Goal: Information Seeking & Learning: Learn about a topic

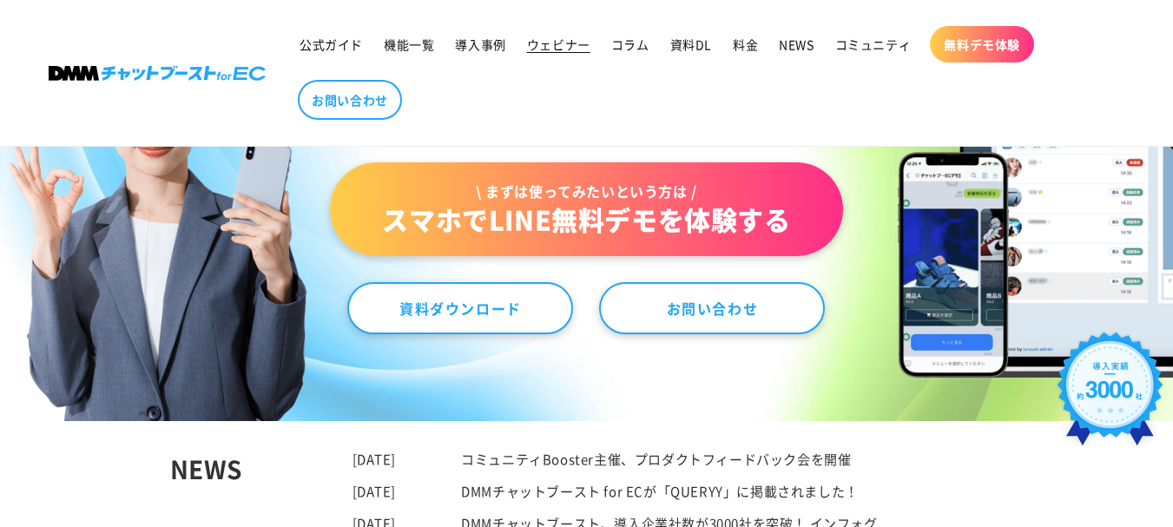
scroll to position [347, 0]
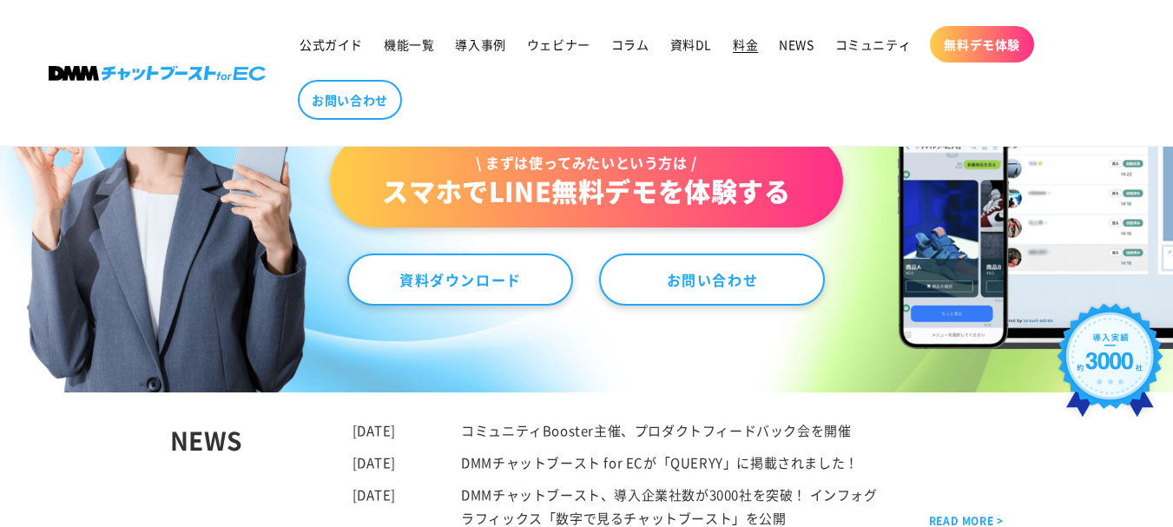
click at [735, 51] on span "料金" at bounding box center [745, 44] width 25 height 16
click at [686, 52] on span "資料DL" at bounding box center [691, 44] width 42 height 16
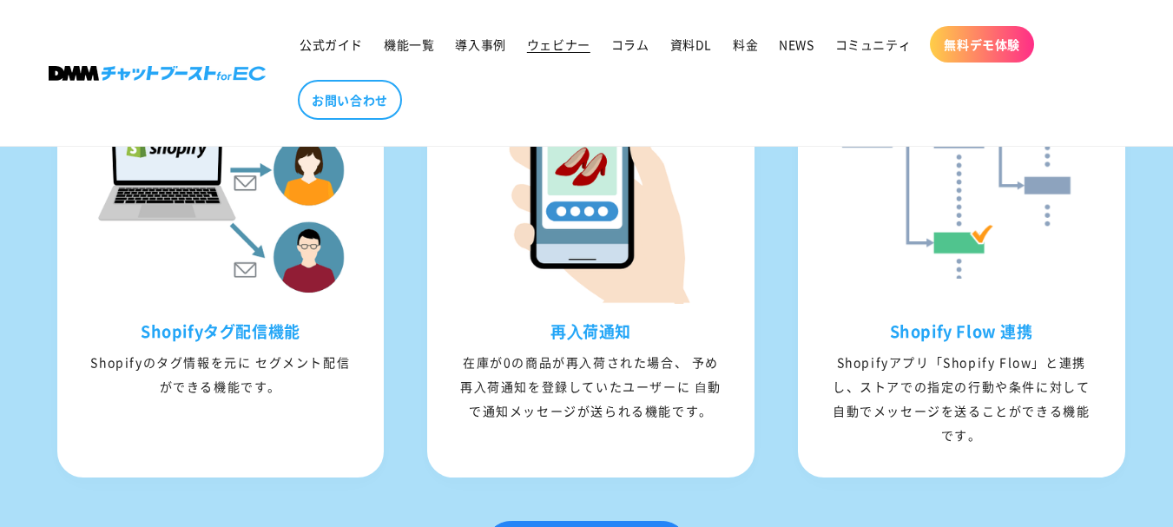
scroll to position [2518, 0]
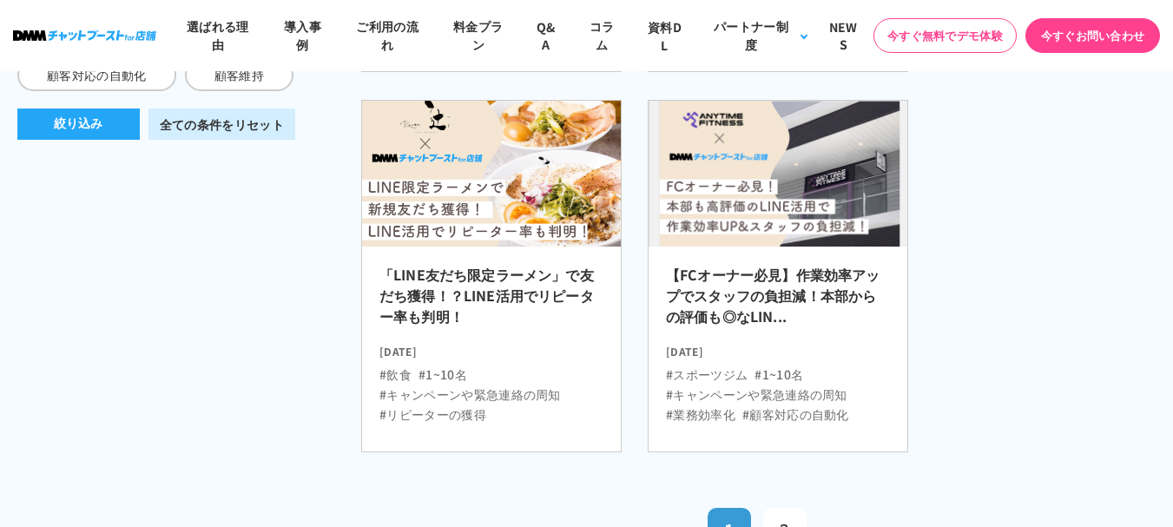
scroll to position [998, 0]
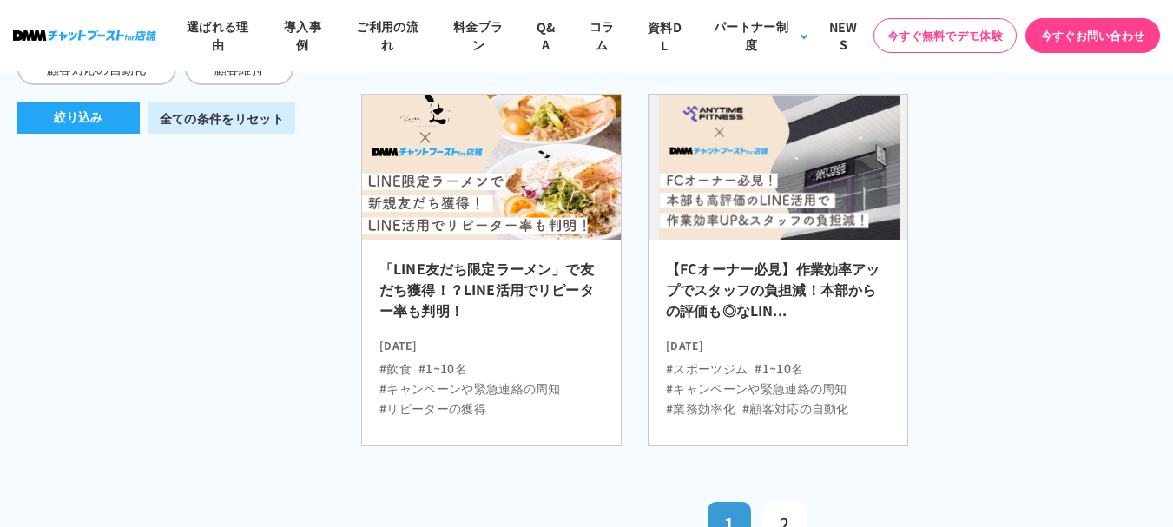
click at [531, 268] on h2 "「LINE友だち限定ラーメン」で友だち獲得！？LINE活用でリピーター率も判明！" at bounding box center [491, 294] width 224 height 73
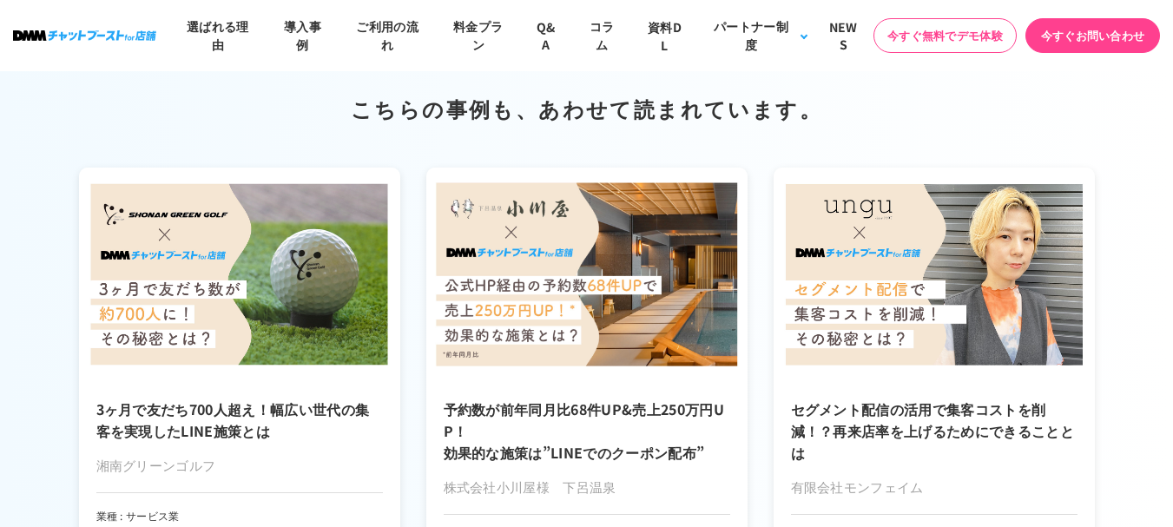
scroll to position [8249, 0]
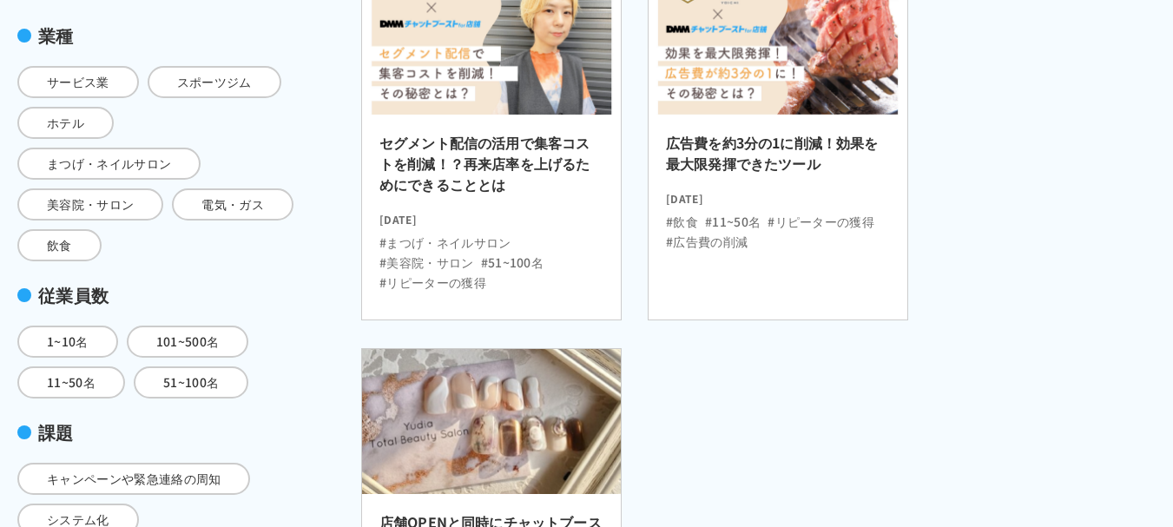
scroll to position [434, 0]
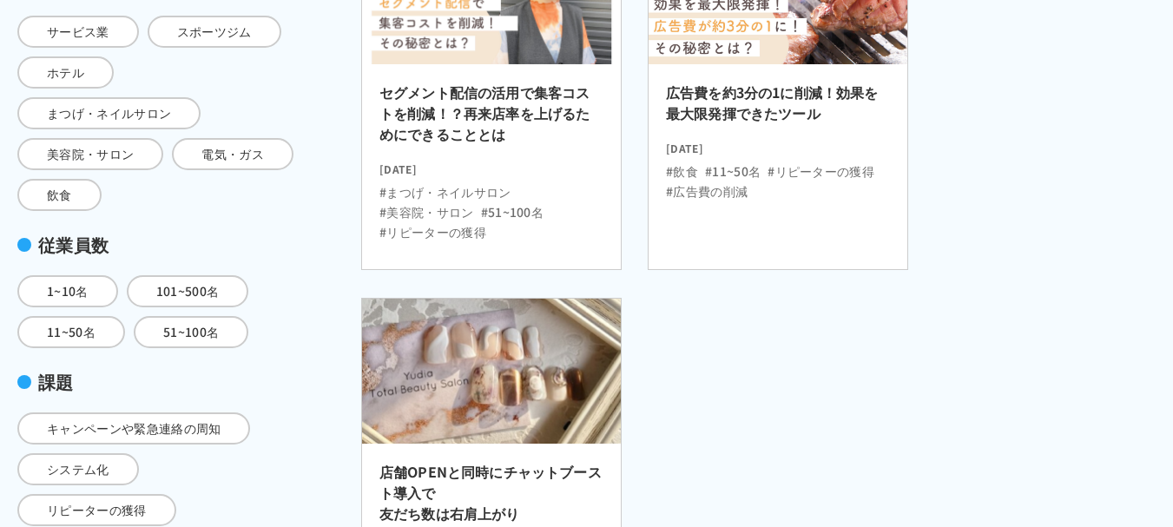
click at [768, 184] on ul "#飲食 #11~50名 #リピーターの獲得 #広告費の削減" at bounding box center [778, 177] width 224 height 45
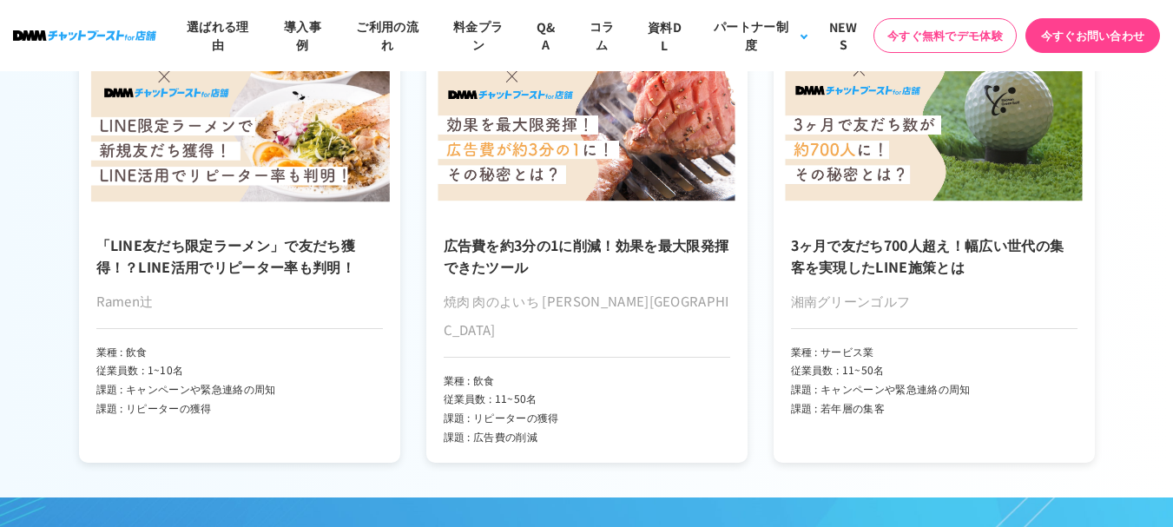
scroll to position [10159, 0]
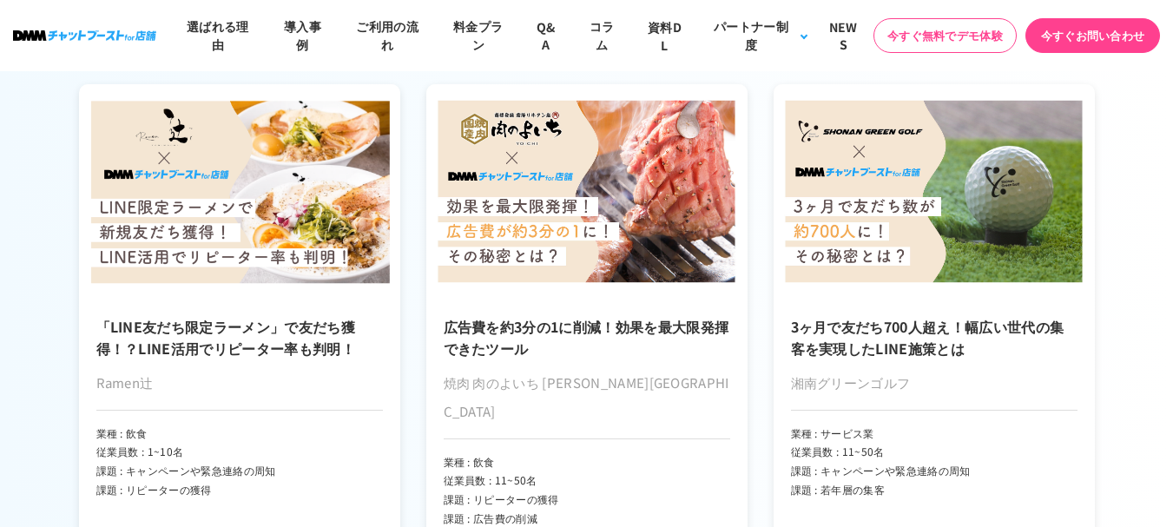
click at [237, 316] on h3 "「LINE友だち限定ラーメン」で友だち獲得！？LINE活用でリピーター率も判明！" at bounding box center [239, 337] width 287 height 43
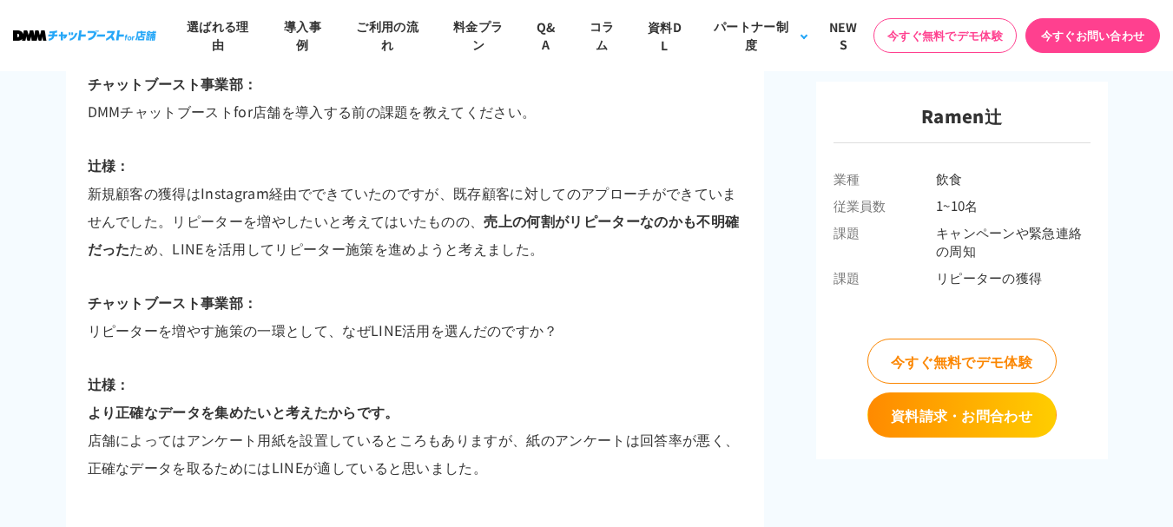
scroll to position [3092, 0]
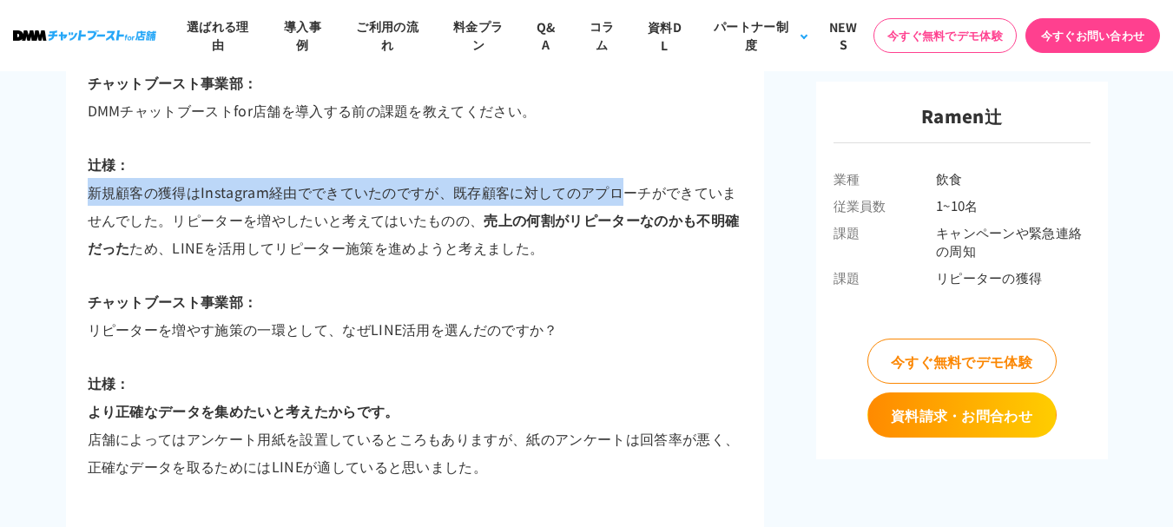
drag, startPoint x: 76, startPoint y: 191, endPoint x: 671, endPoint y: 159, distance: 596.5
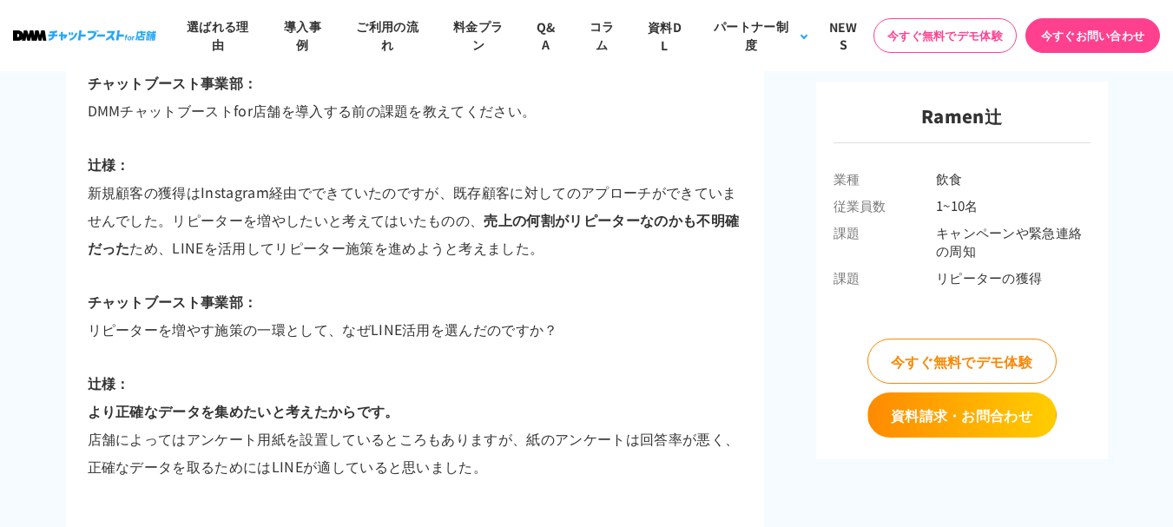
click at [453, 192] on p "辻様： 新規顧客の獲得はInstagram経由でできていたのですが、既存顧客に対してのアプローチができていませんでした。リピーターを増やしたいと考えてはいたも…" at bounding box center [415, 205] width 655 height 111
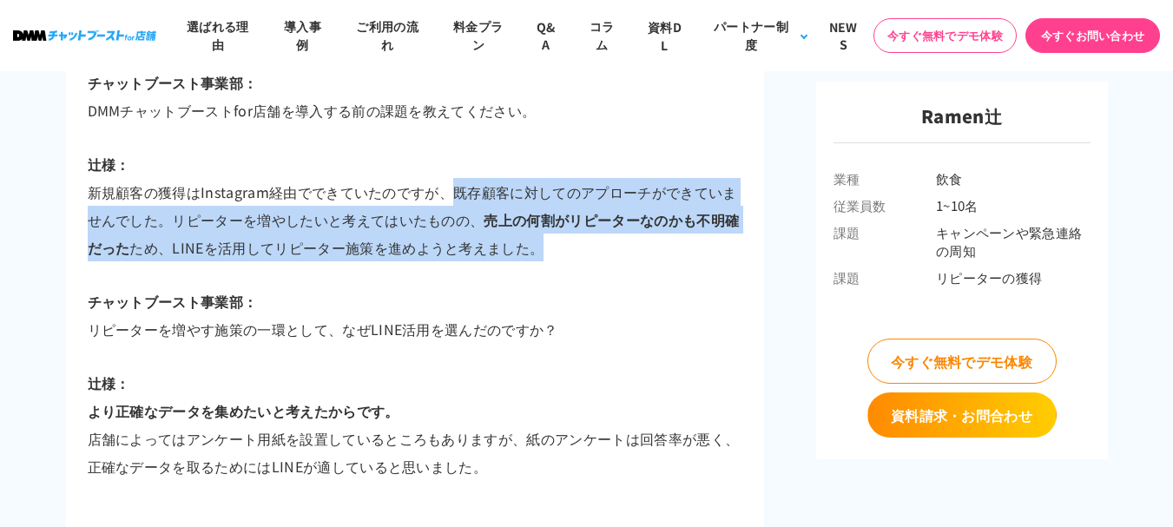
drag, startPoint x: 537, startPoint y: 191, endPoint x: 642, endPoint y: 254, distance: 122.7
click at [642, 254] on p "辻様： 新規顧客の獲得はInstagram経由でできていたのですが、既存顧客に対してのアプローチができていませんでした。リピーターを増やしたいと考えてはいたも…" at bounding box center [415, 205] width 655 height 111
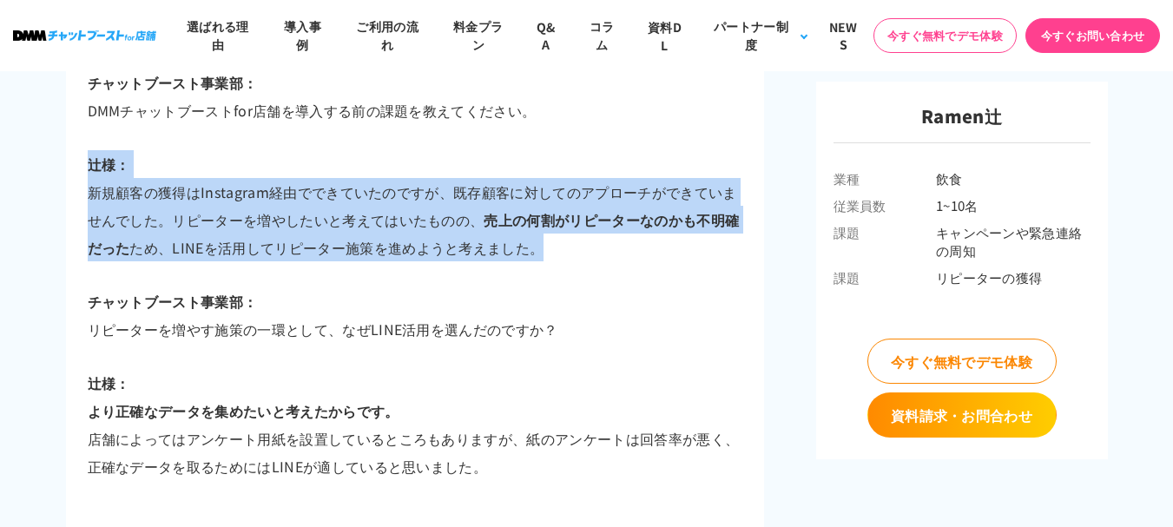
drag, startPoint x: 513, startPoint y: 175, endPoint x: 584, endPoint y: 260, distance: 111.6
click at [589, 245] on p "辻様： 新規顧客の獲得はInstagram経由でできていたのですが、既存顧客に対してのアプローチができていませんでした。リピーターを増やしたいと考えてはいたも…" at bounding box center [415, 205] width 655 height 111
drag, startPoint x: 682, startPoint y: 248, endPoint x: 646, endPoint y: 197, distance: 62.4
click at [682, 246] on p "辻様： 新規顧客の獲得はInstagram経由でできていたのですが、既存顧客に対してのアプローチができていませんでした。リピーターを増やしたいと考えてはいたも…" at bounding box center [415, 205] width 655 height 111
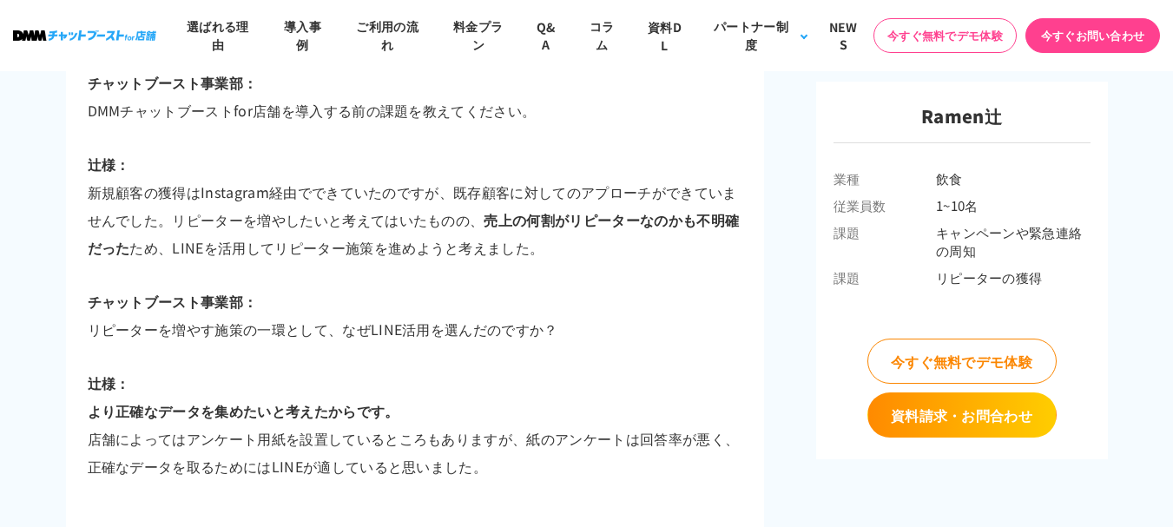
drag, startPoint x: 517, startPoint y: 390, endPoint x: 531, endPoint y: 348, distance: 43.9
click at [519, 384] on p "辻様： より正確なデータを集めたいと考えたからです。 店舗によってはアンケート用紙を設置しているところもありますが、紙のアンケートは回答率が悪く、正確なデータ…" at bounding box center [415, 424] width 655 height 111
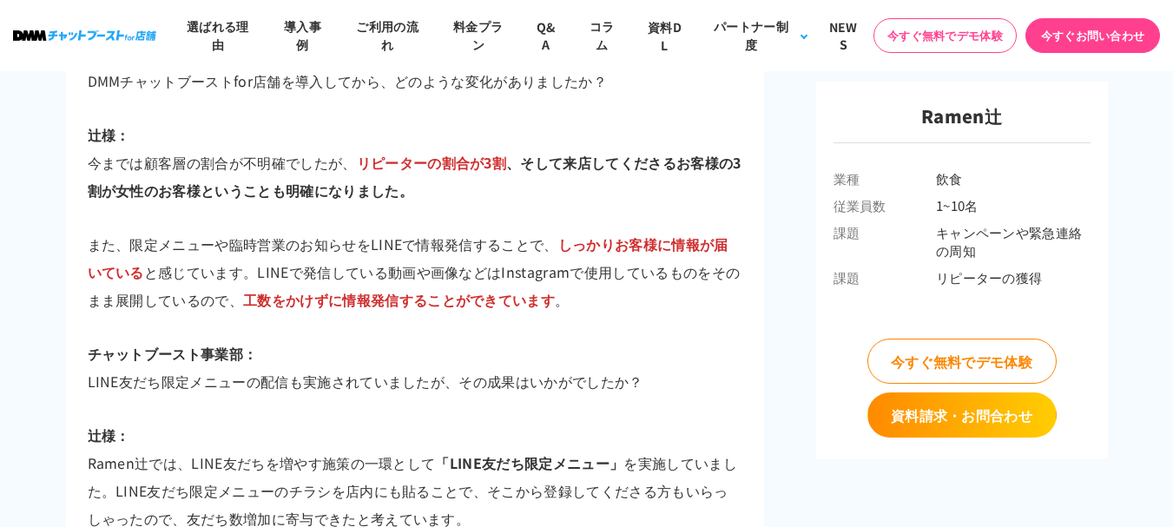
scroll to position [5349, 0]
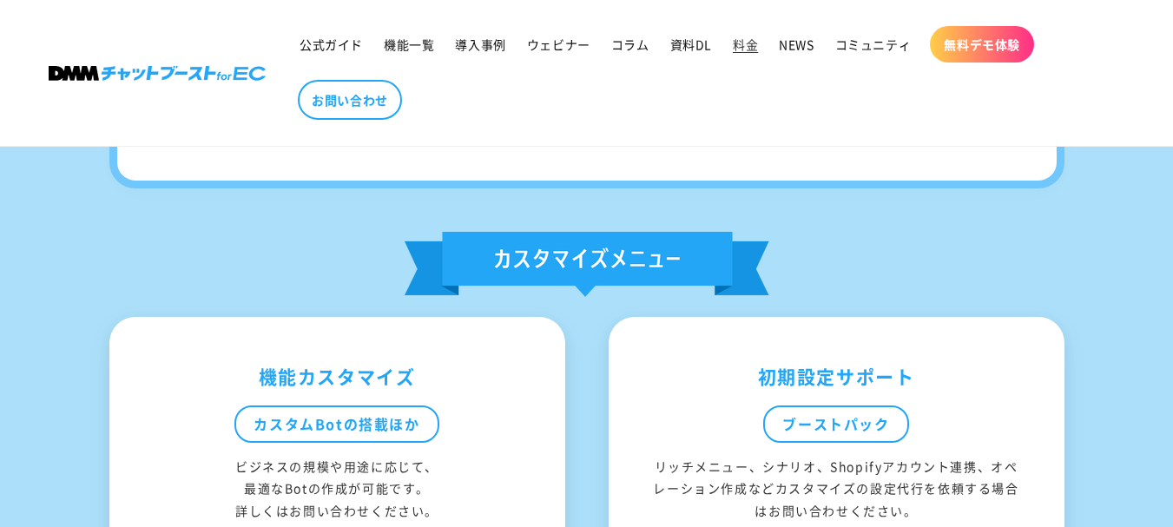
scroll to position [868, 0]
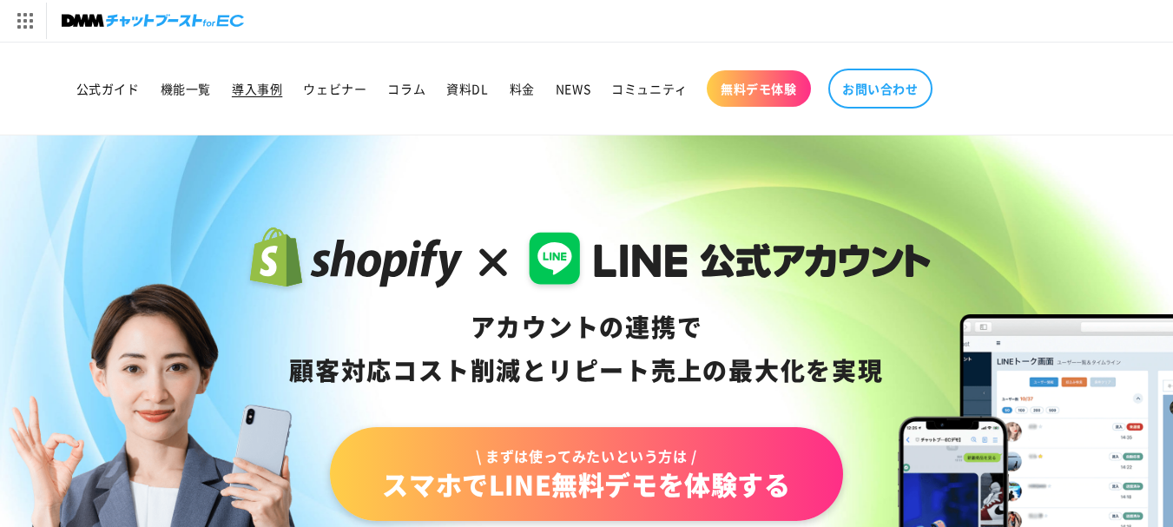
click at [271, 96] on span "導入事例" at bounding box center [257, 89] width 50 height 16
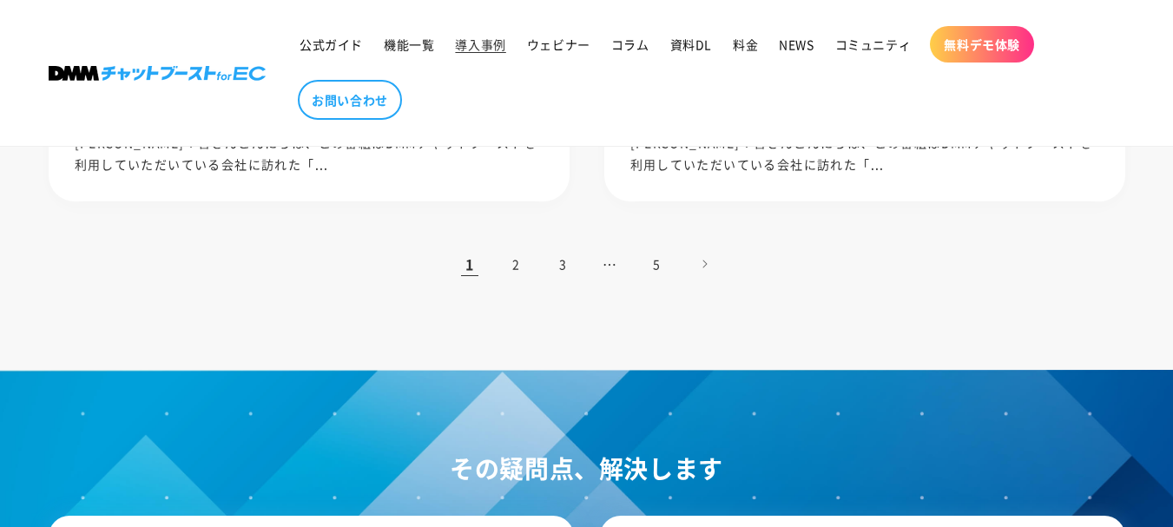
scroll to position [2257, 0]
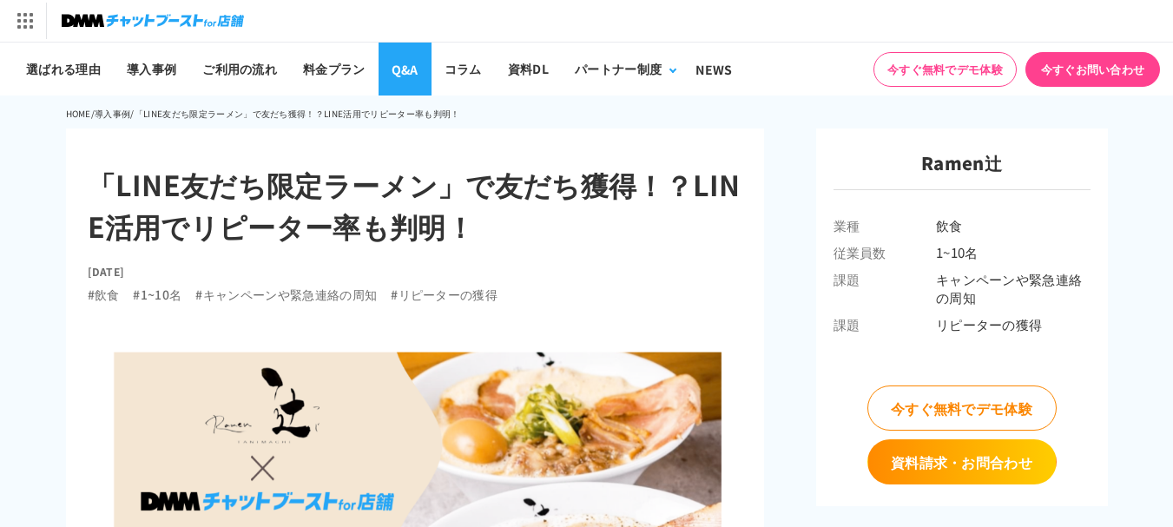
click at [399, 67] on link "Q&A" at bounding box center [405, 69] width 53 height 53
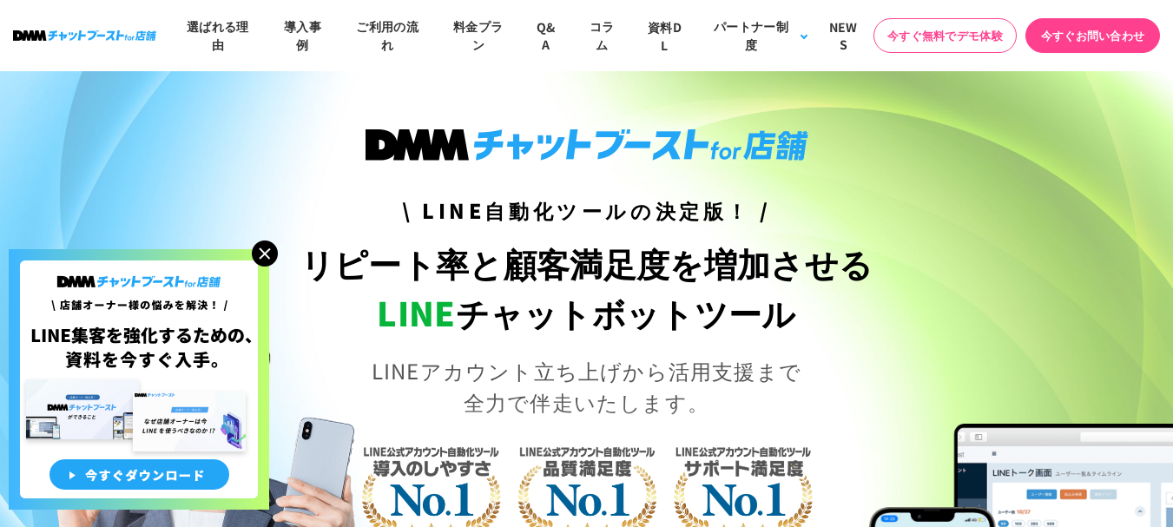
click at [273, 253] on img at bounding box center [265, 254] width 26 height 26
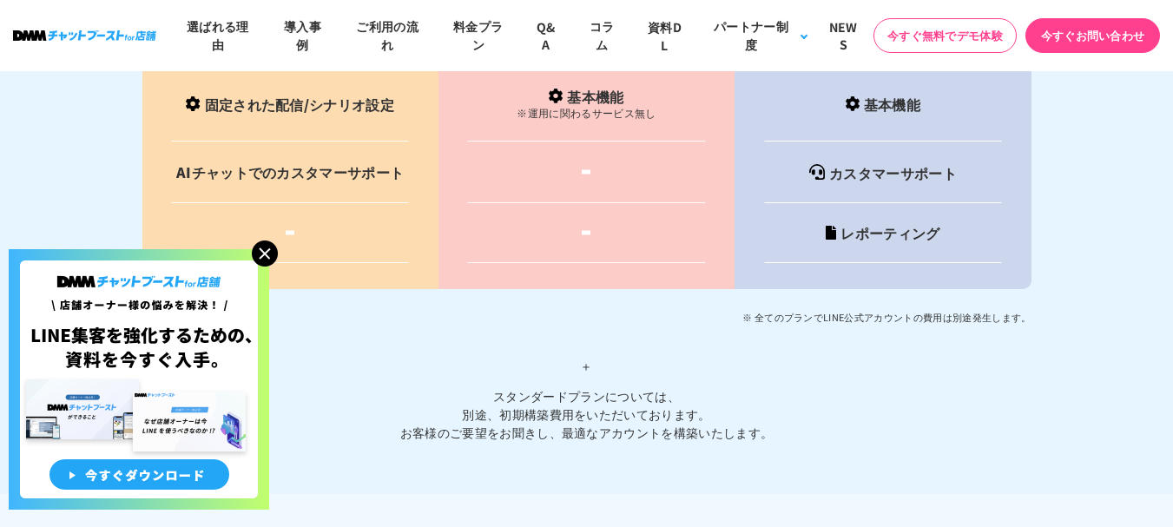
scroll to position [7655, 0]
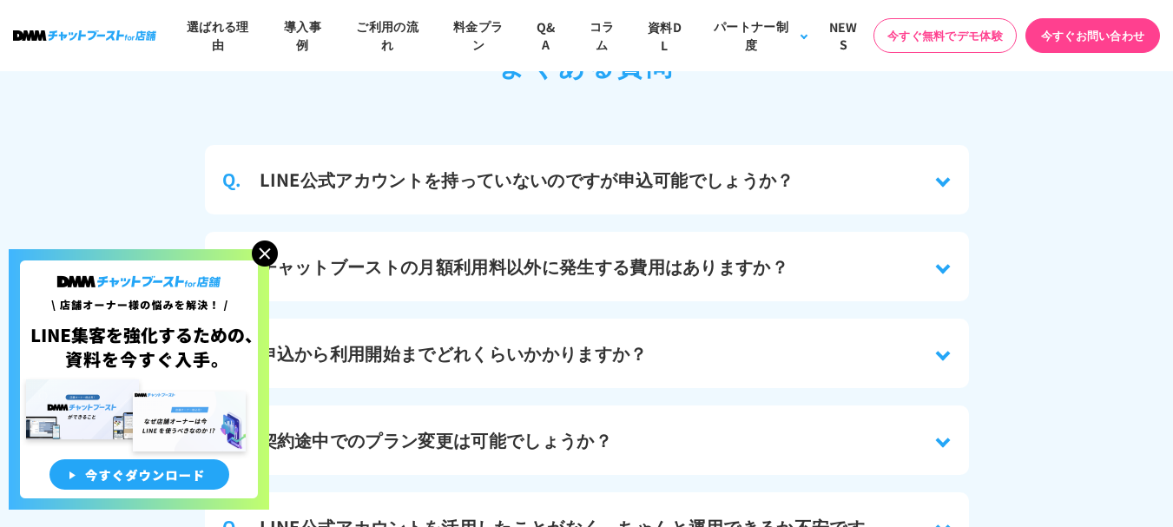
drag, startPoint x: 265, startPoint y: 251, endPoint x: 302, endPoint y: 251, distance: 37.3
click at [267, 251] on img at bounding box center [265, 254] width 26 height 26
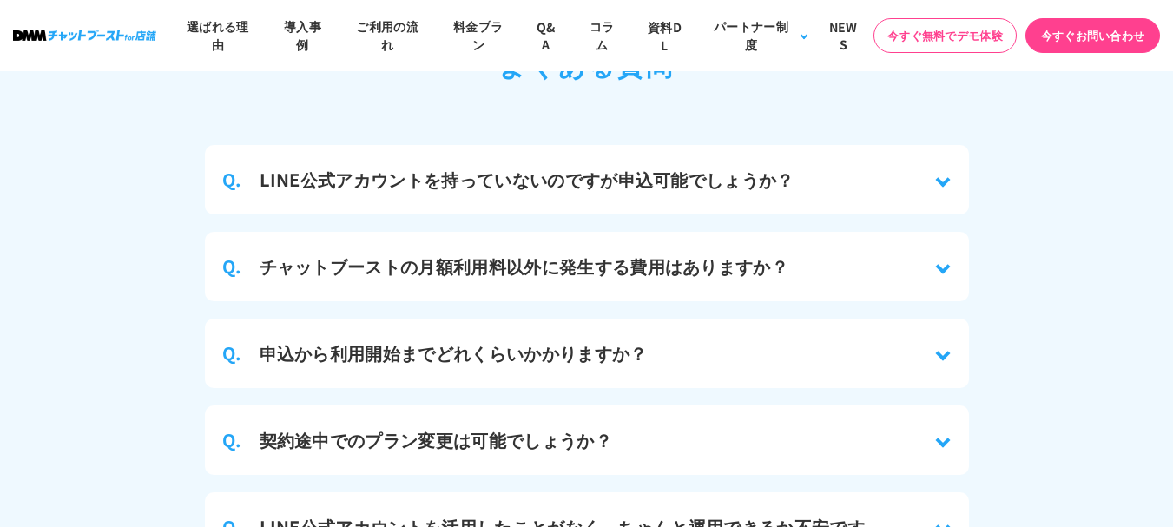
click at [912, 168] on div "Q. LINE公式アカウントを持っていないのですが申込可能でしょうか？" at bounding box center [587, 179] width 764 height 69
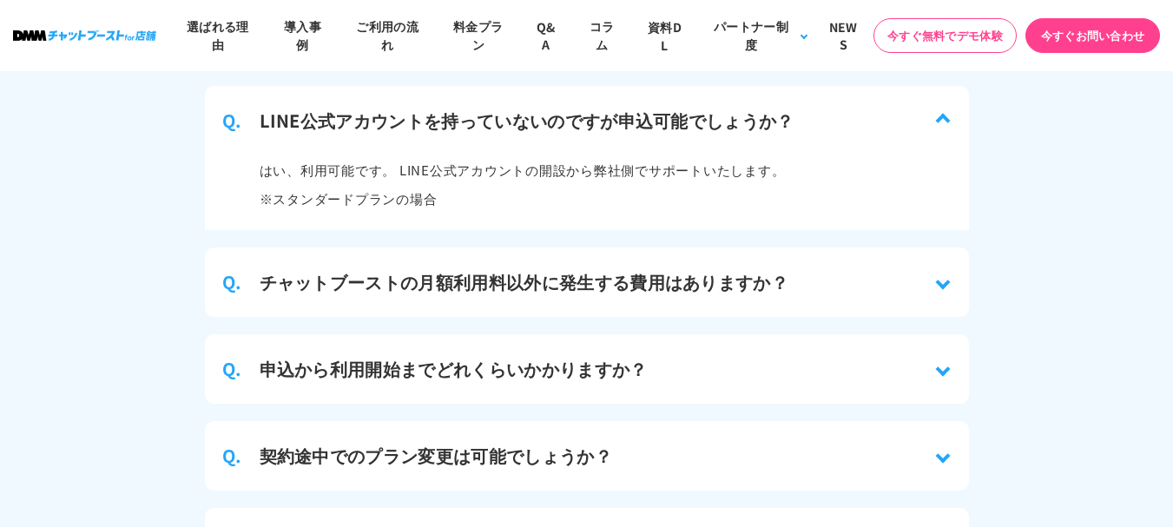
scroll to position [7741, 0]
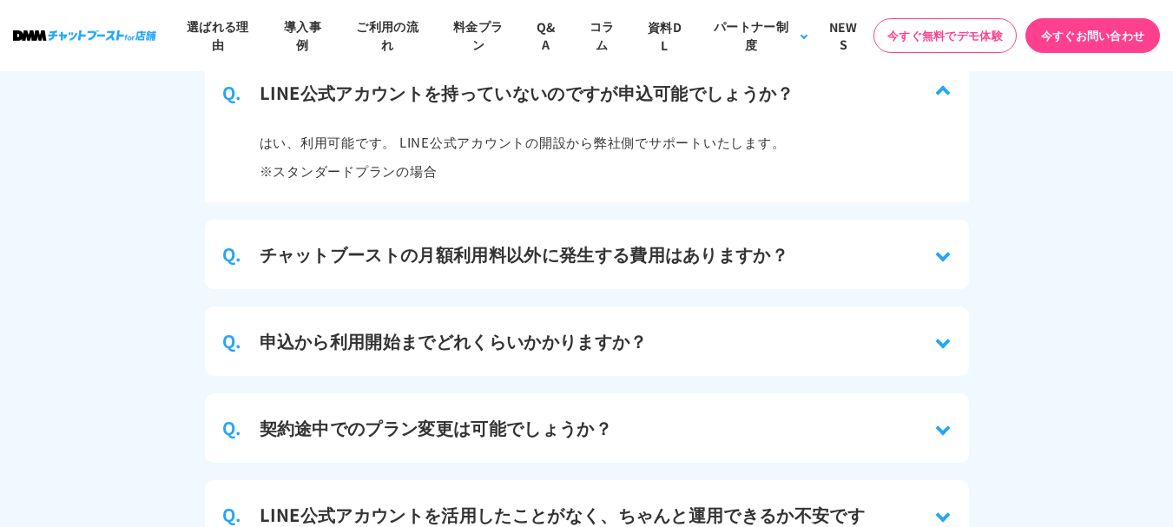
click at [937, 247] on div "Q. チャットブーストの月額利用料以外に発生する費用はありますか？" at bounding box center [587, 254] width 764 height 69
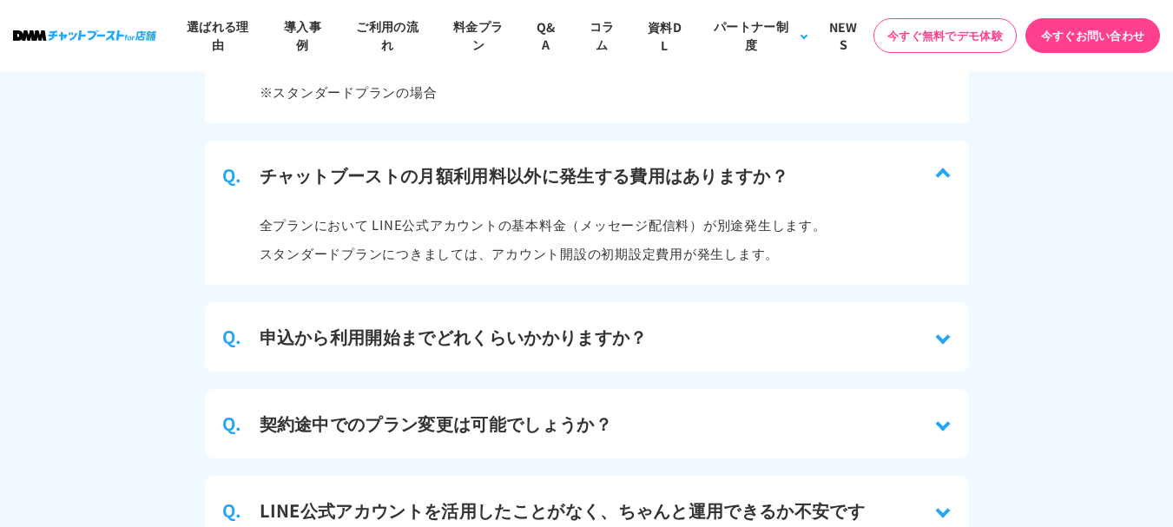
scroll to position [7828, 0]
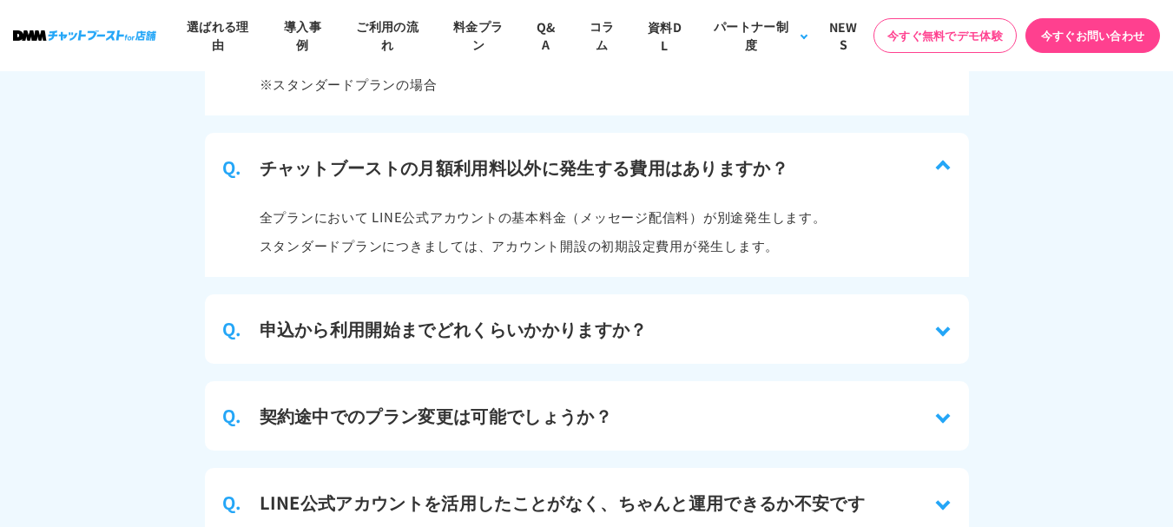
click at [822, 315] on div "Q. 申込から利用開始までどれくらいかかりますか？" at bounding box center [587, 328] width 764 height 69
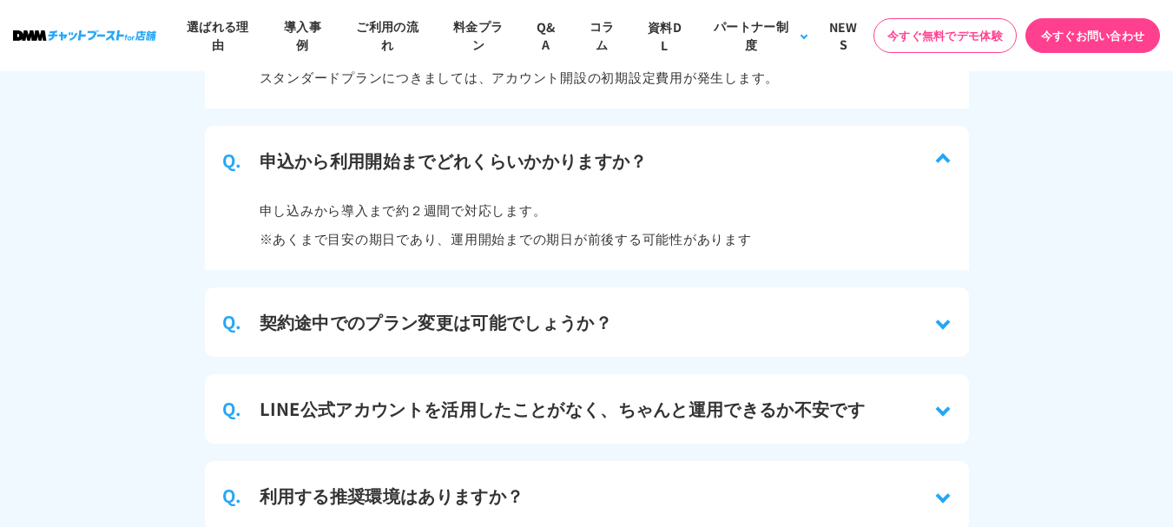
scroll to position [8002, 0]
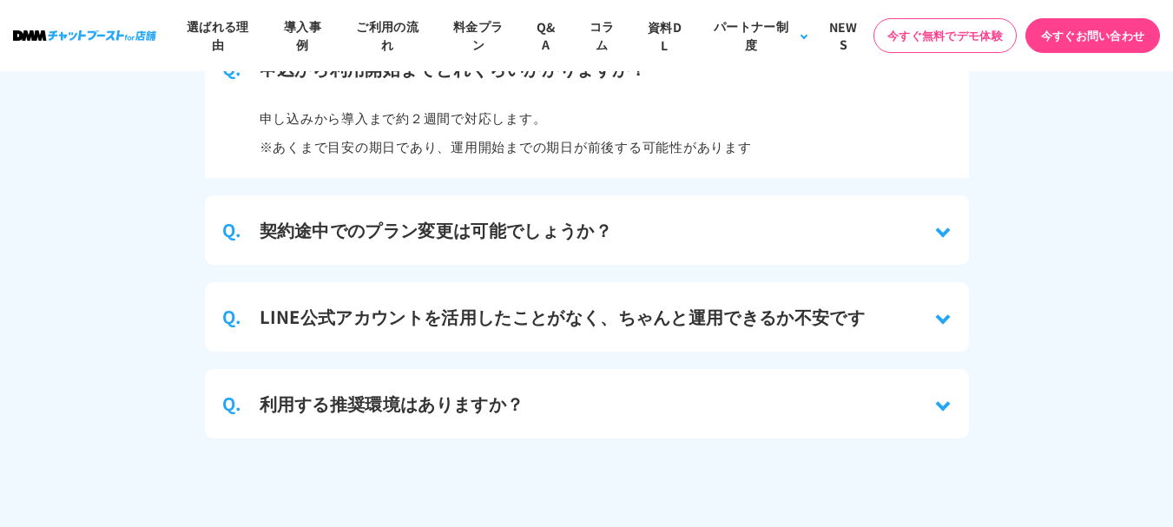
click at [648, 227] on div "Q. 契約途中でのプラン変更は可能でしょうか？" at bounding box center [587, 229] width 764 height 69
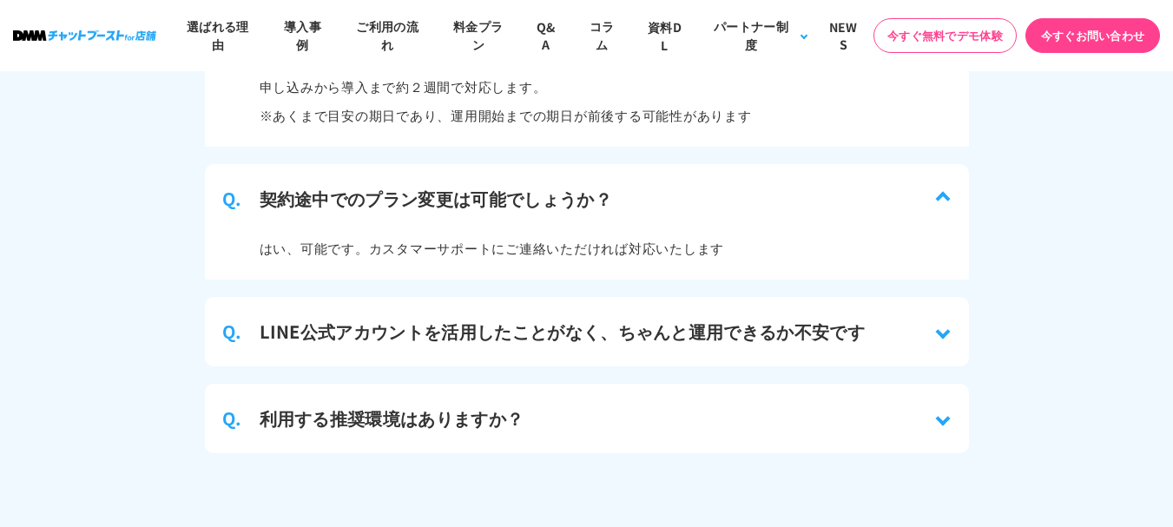
scroll to position [8176, 0]
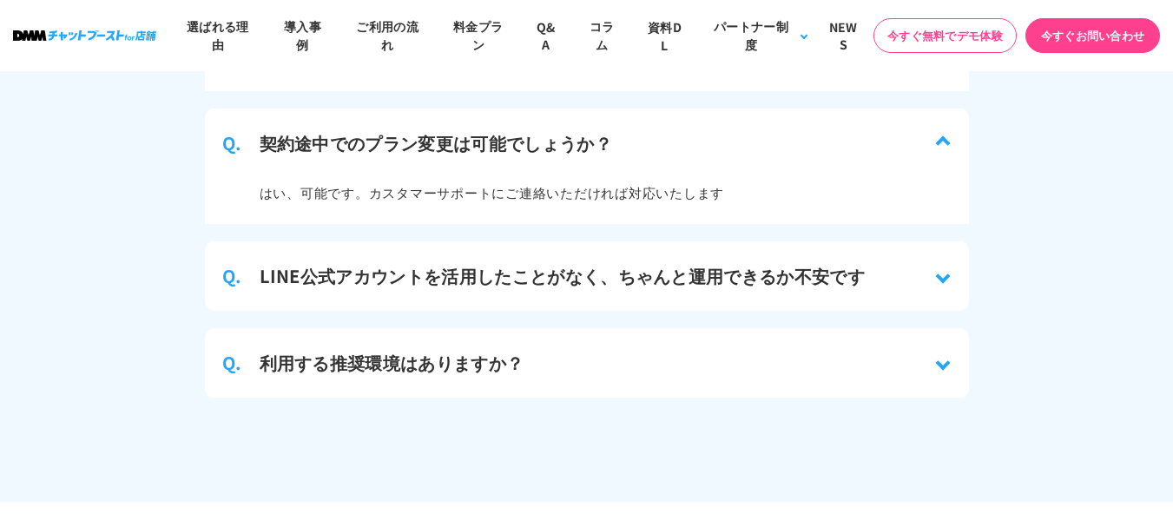
click at [706, 263] on h3 "LINE公式アカウントを活用したことがなく、ちゃんと運用できるか不安です" at bounding box center [563, 276] width 606 height 26
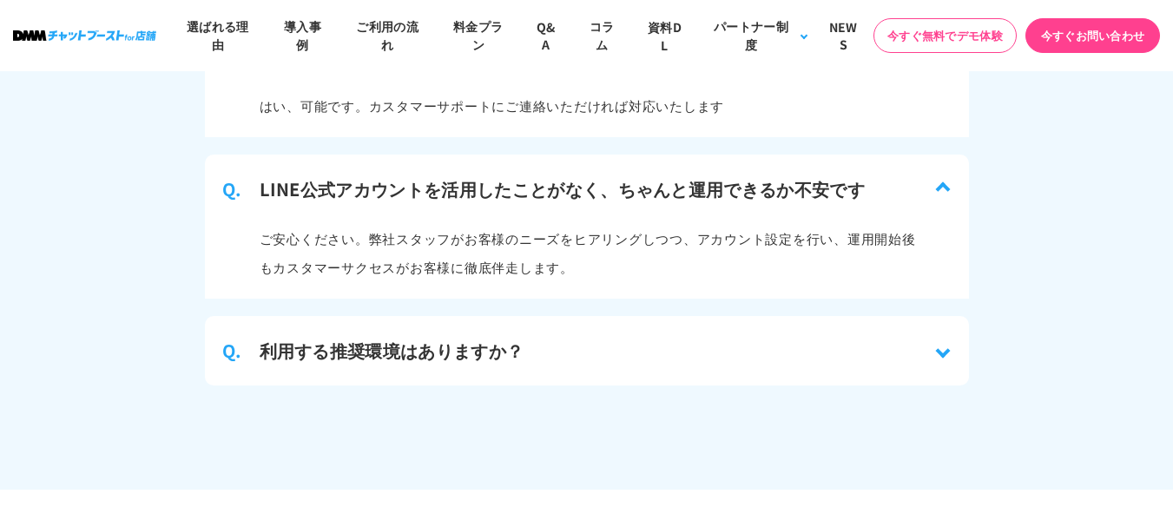
click at [565, 331] on div "Q. 利用する推奨環境はありますか？" at bounding box center [587, 350] width 764 height 69
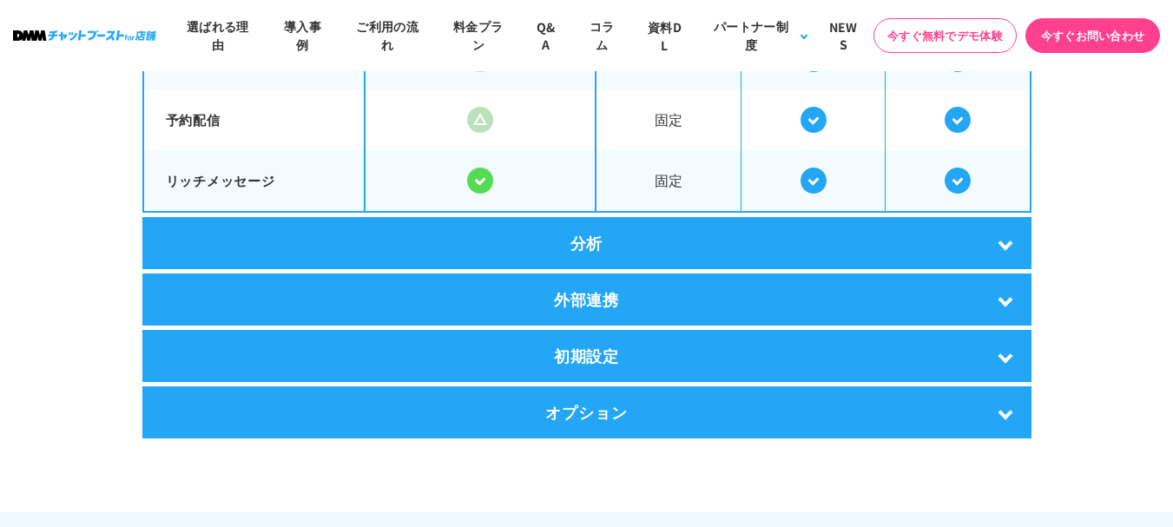
scroll to position [3386, 0]
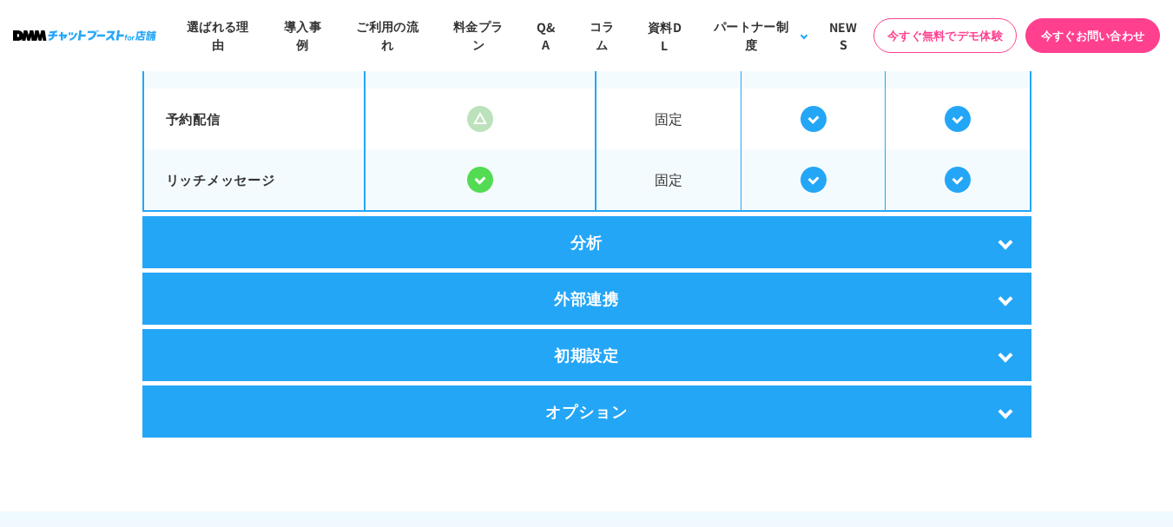
click at [809, 241] on div "分析" at bounding box center [586, 242] width 889 height 52
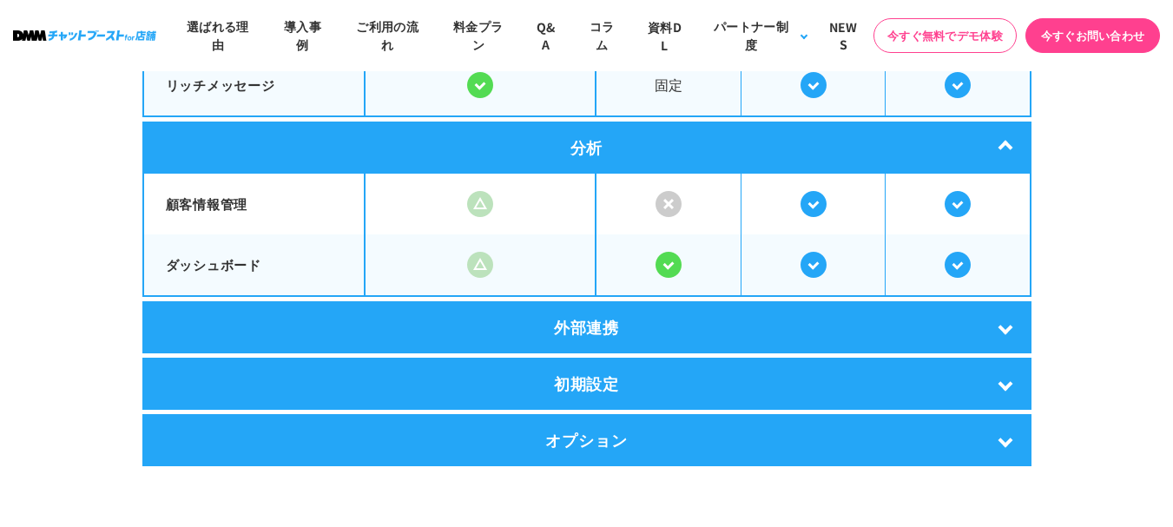
scroll to position [3560, 0]
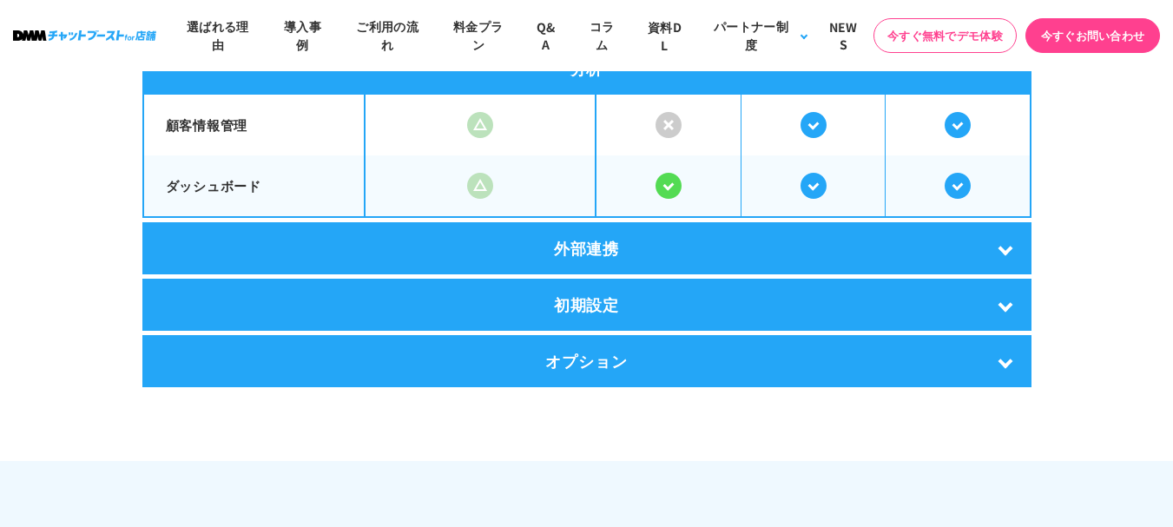
click at [778, 242] on div "外部連携" at bounding box center [586, 248] width 889 height 52
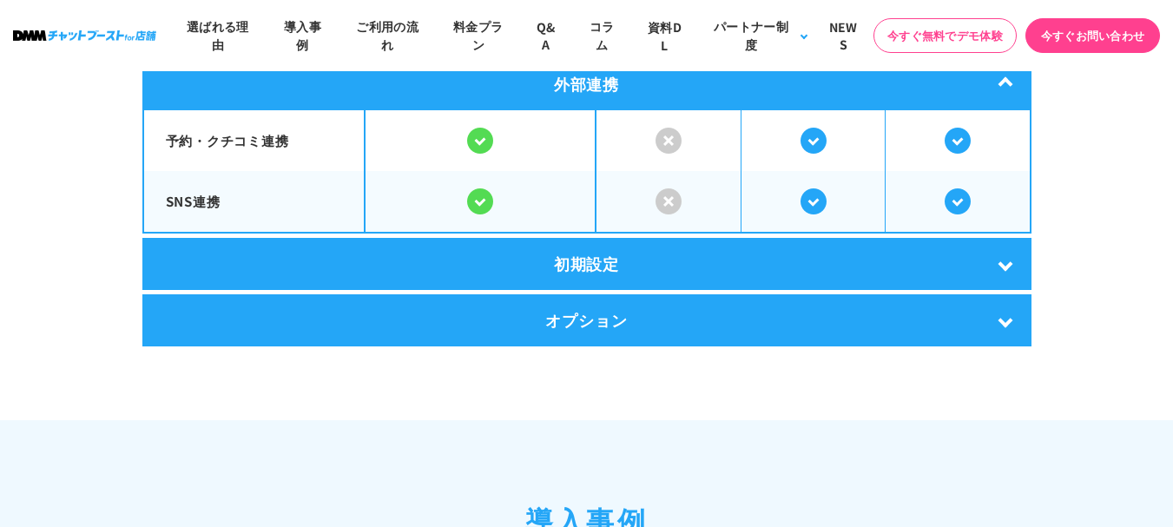
scroll to position [3734, 0]
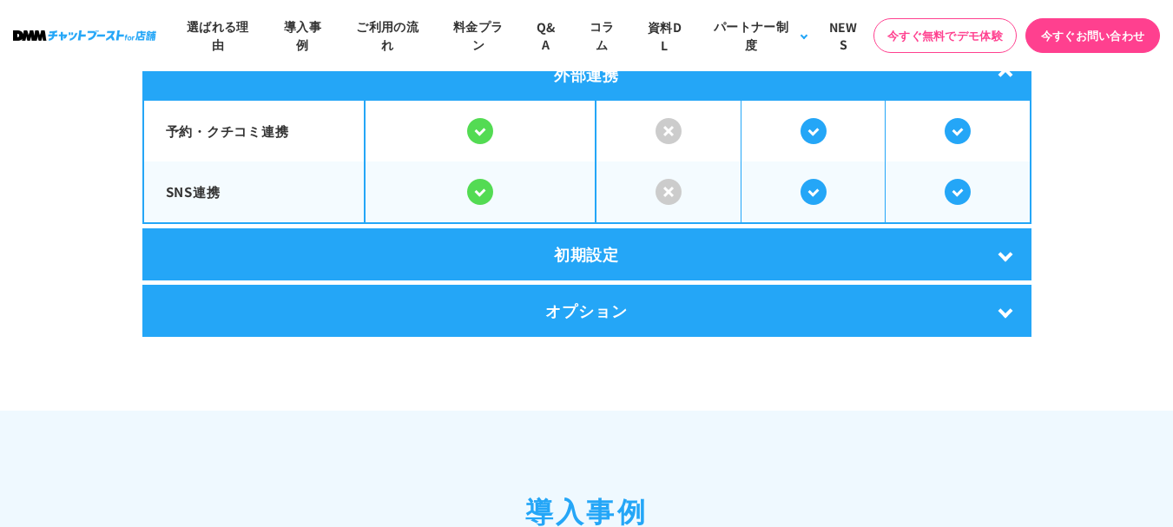
click at [741, 242] on div "初期設定" at bounding box center [586, 254] width 889 height 52
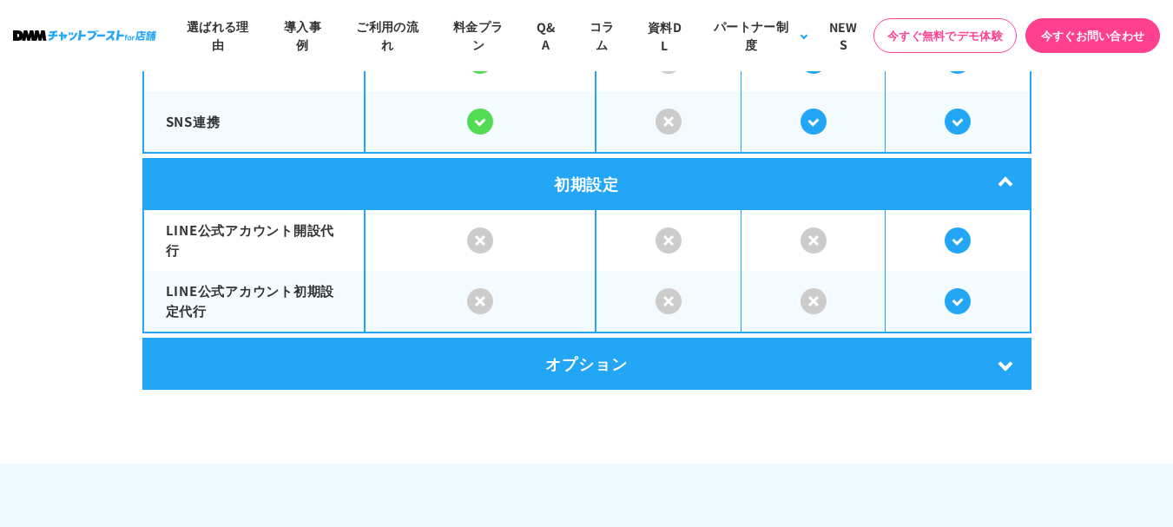
scroll to position [3820, 0]
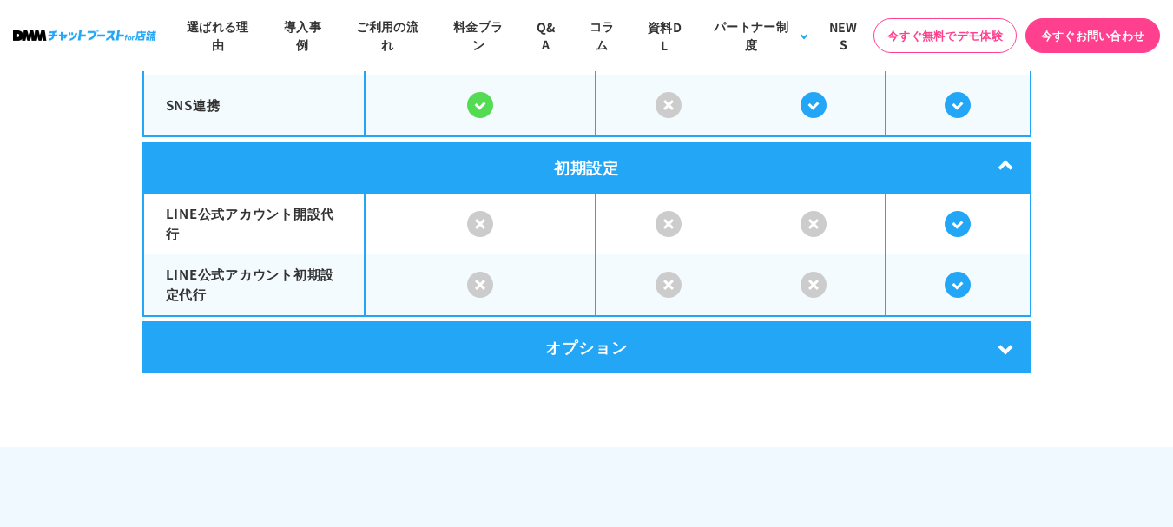
click at [685, 329] on div "オプション" at bounding box center [586, 347] width 889 height 52
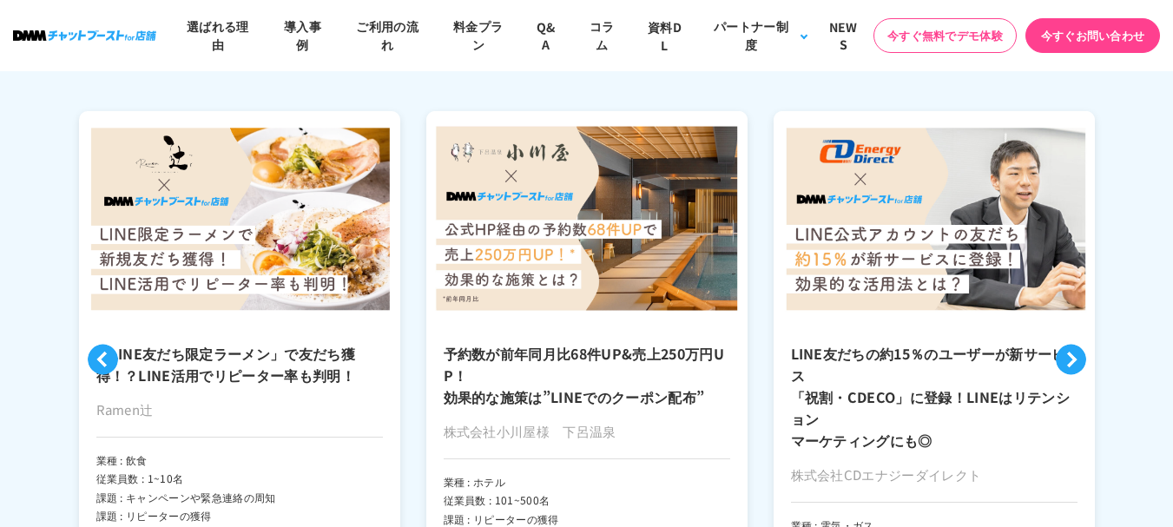
scroll to position [4602, 0]
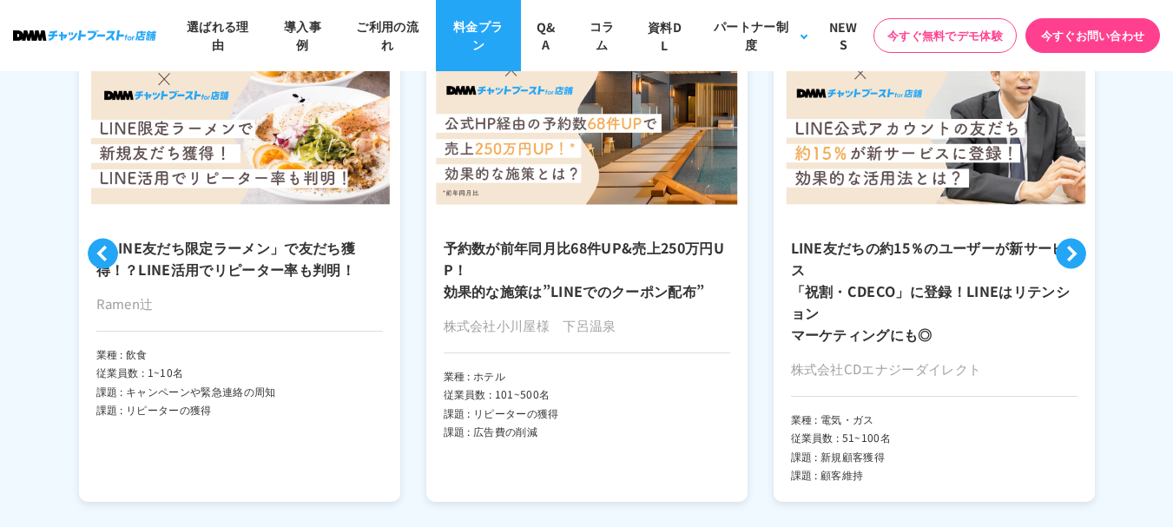
click at [462, 30] on link "料金プラン" at bounding box center [478, 35] width 85 height 71
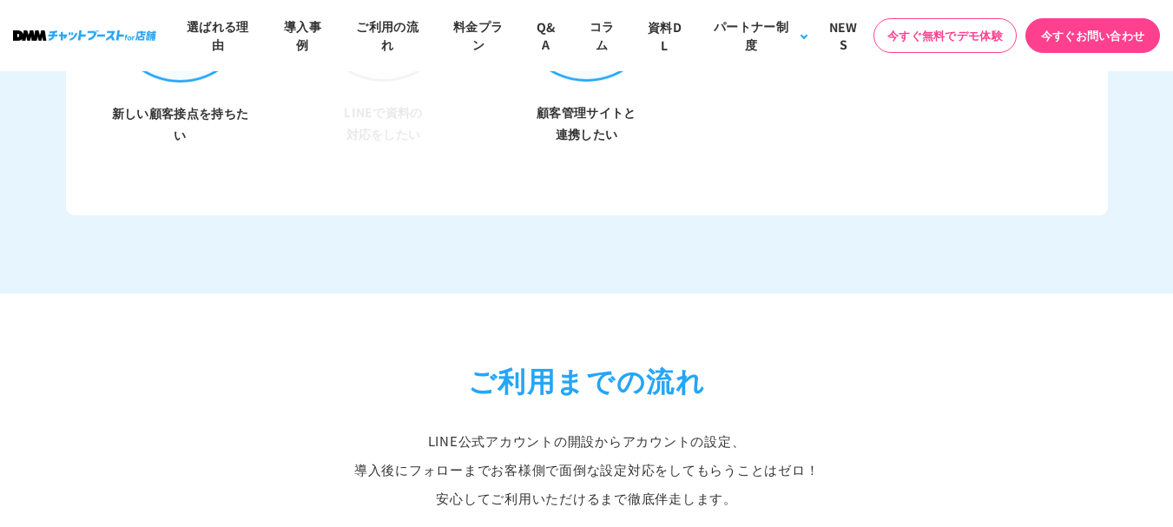
scroll to position [6389, 0]
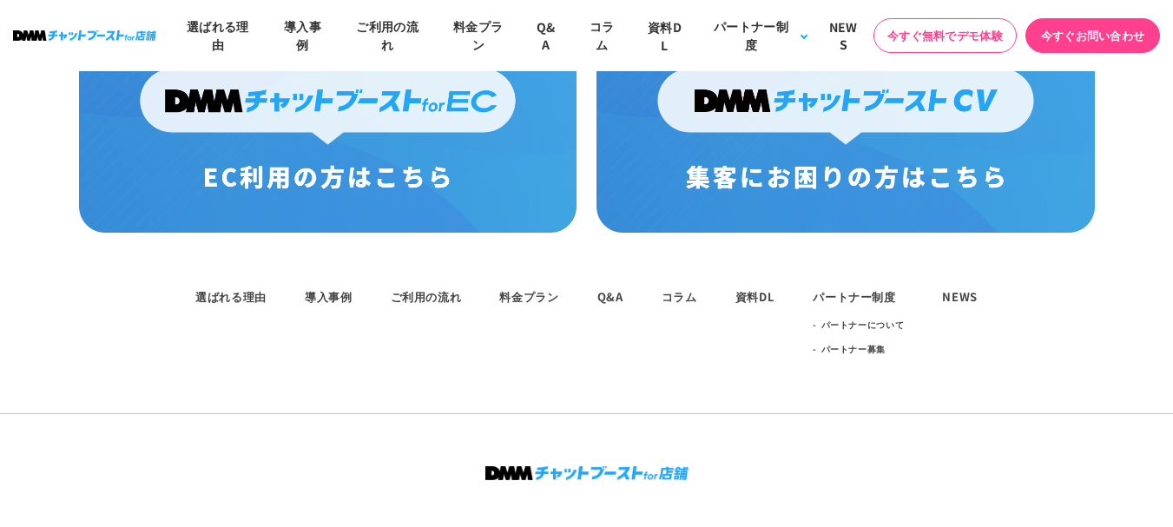
scroll to position [10605, 0]
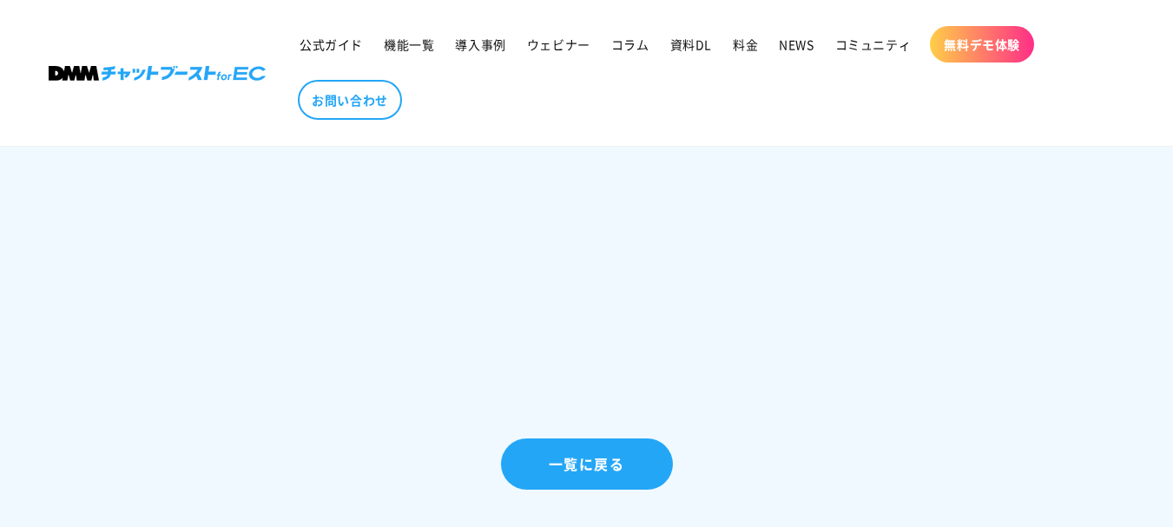
scroll to position [1563, 0]
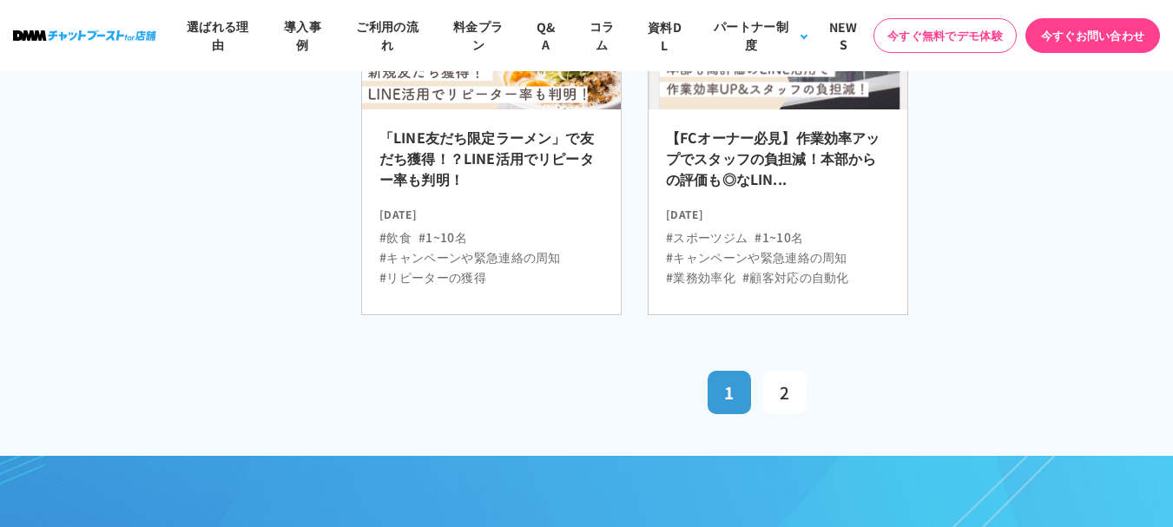
click at [573, 221] on ul "#飲食 #1~10名 #キャンペーンや緊急連絡の周知 #リピーターの獲得" at bounding box center [491, 253] width 224 height 65
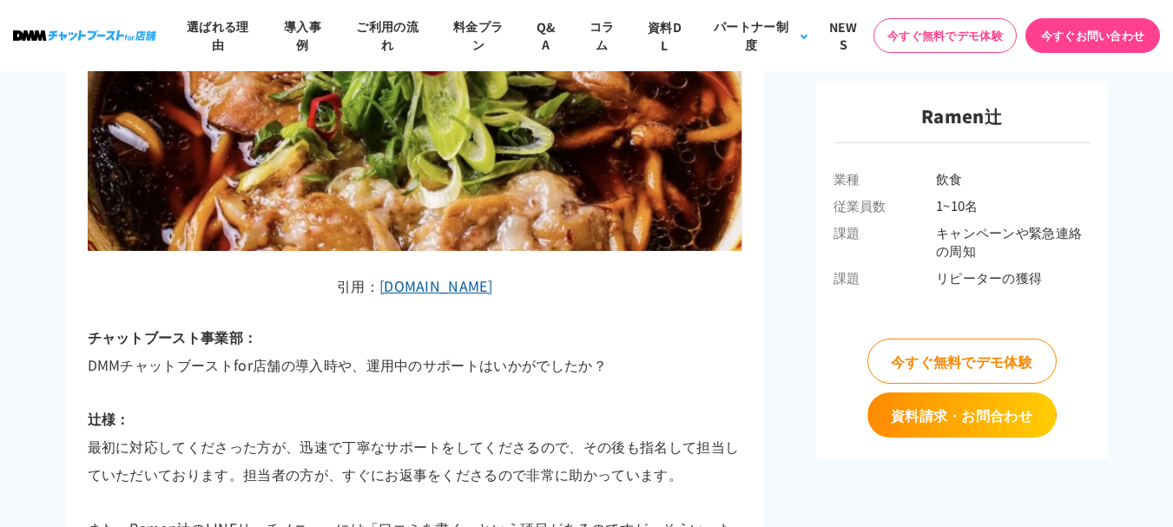
scroll to position [5860, 0]
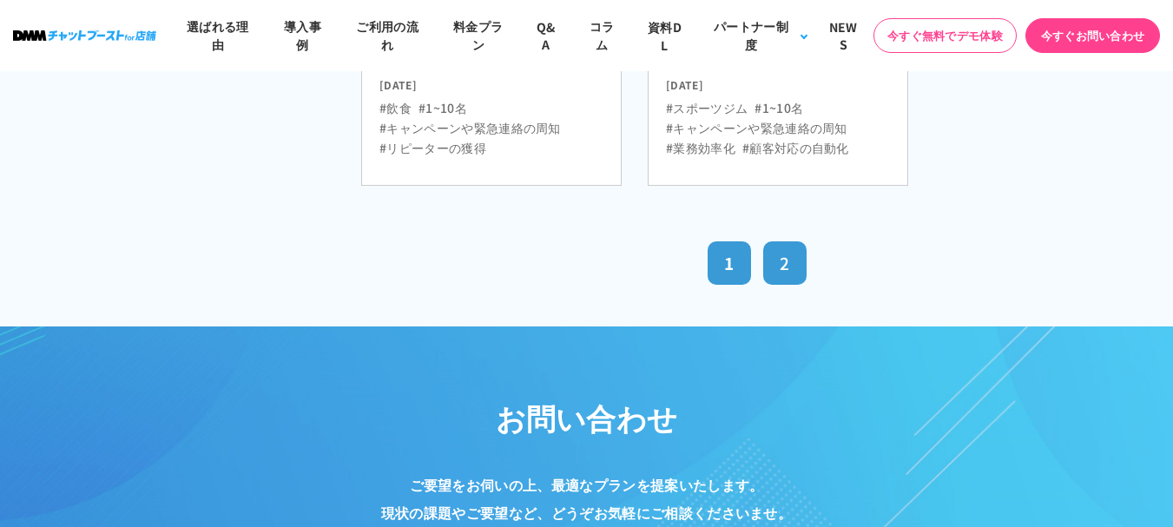
scroll to position [1258, 0]
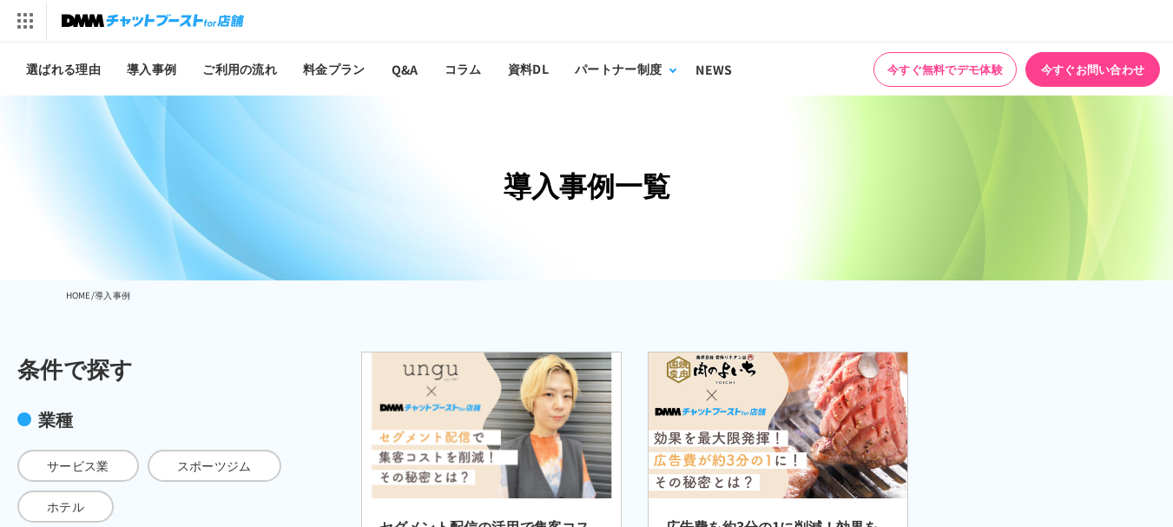
scroll to position [434, 0]
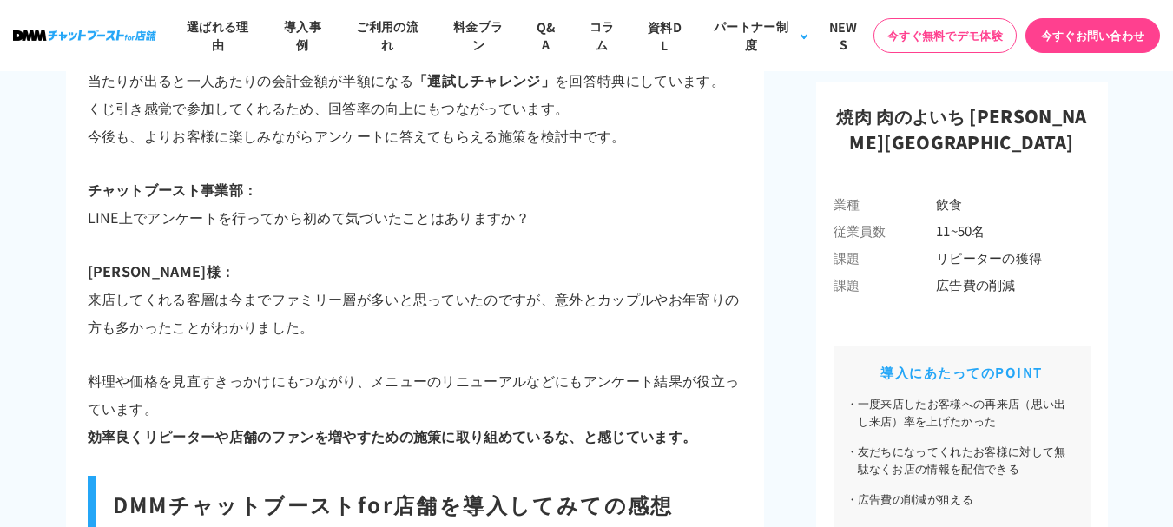
scroll to position [6252, 0]
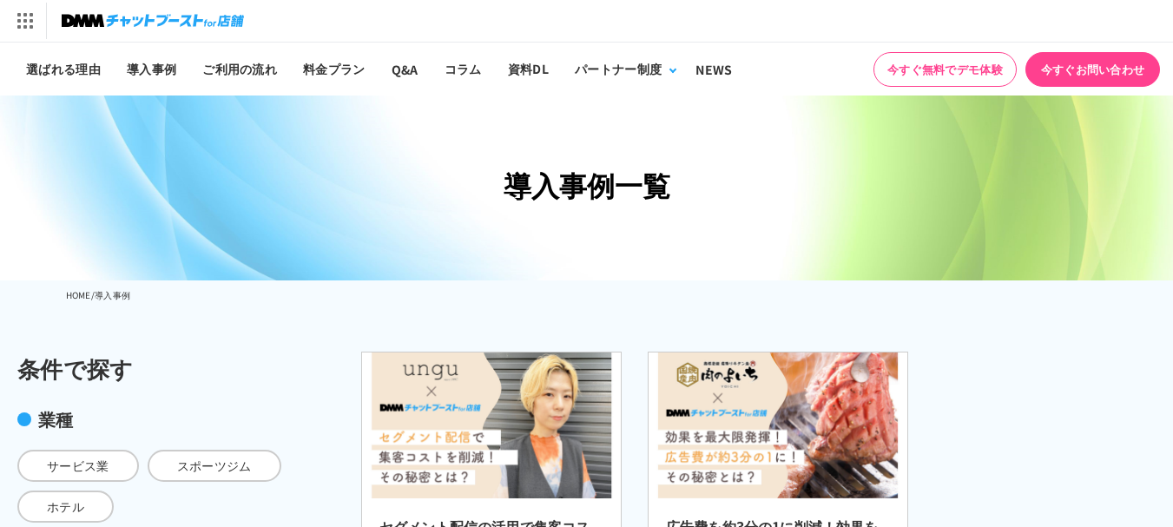
click at [186, 15] on img at bounding box center [153, 21] width 182 height 24
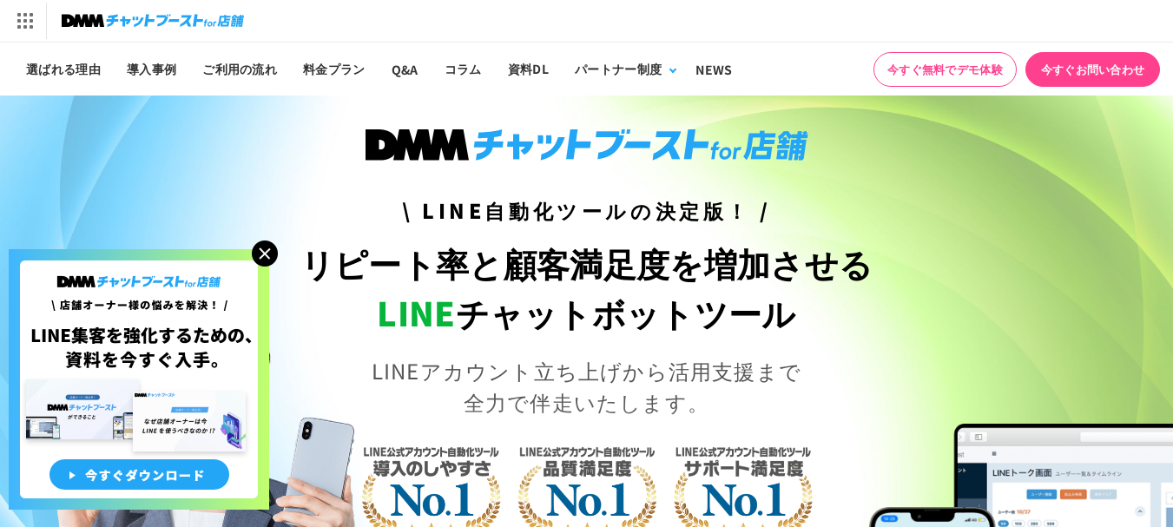
click at [267, 251] on img at bounding box center [265, 254] width 26 height 26
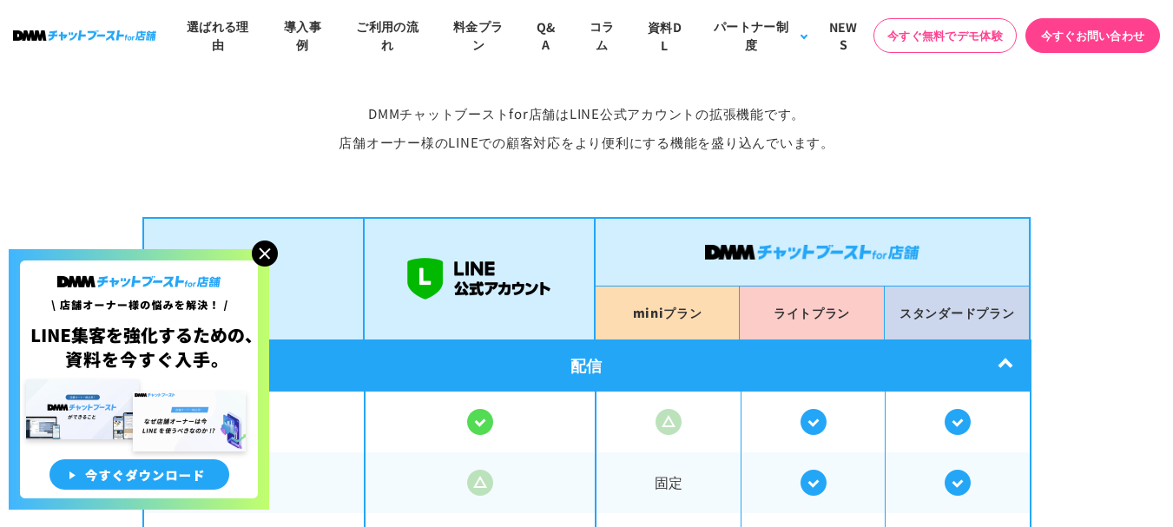
scroll to position [2865, 0]
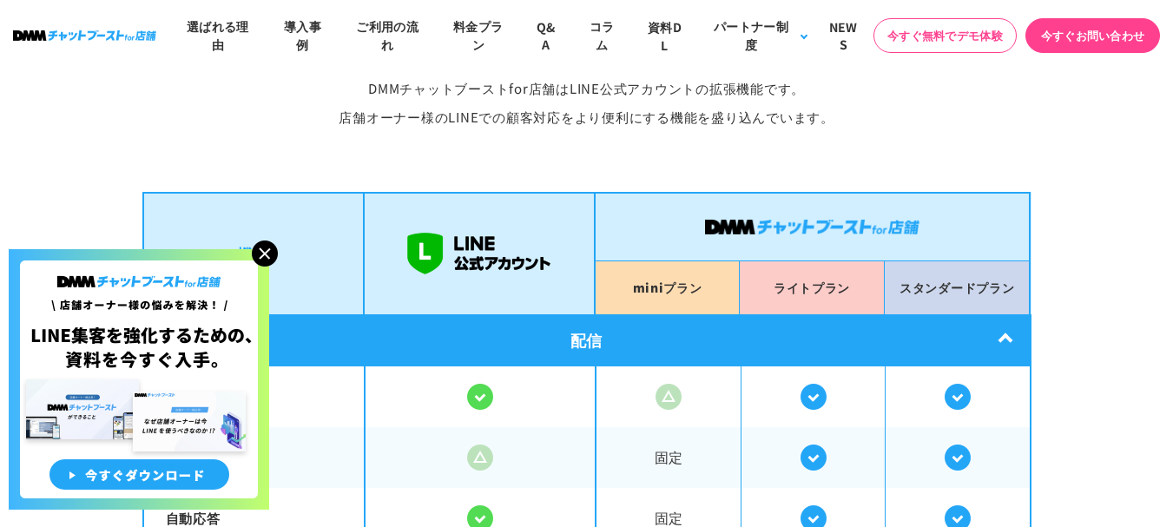
click at [270, 252] on img at bounding box center [265, 254] width 26 height 26
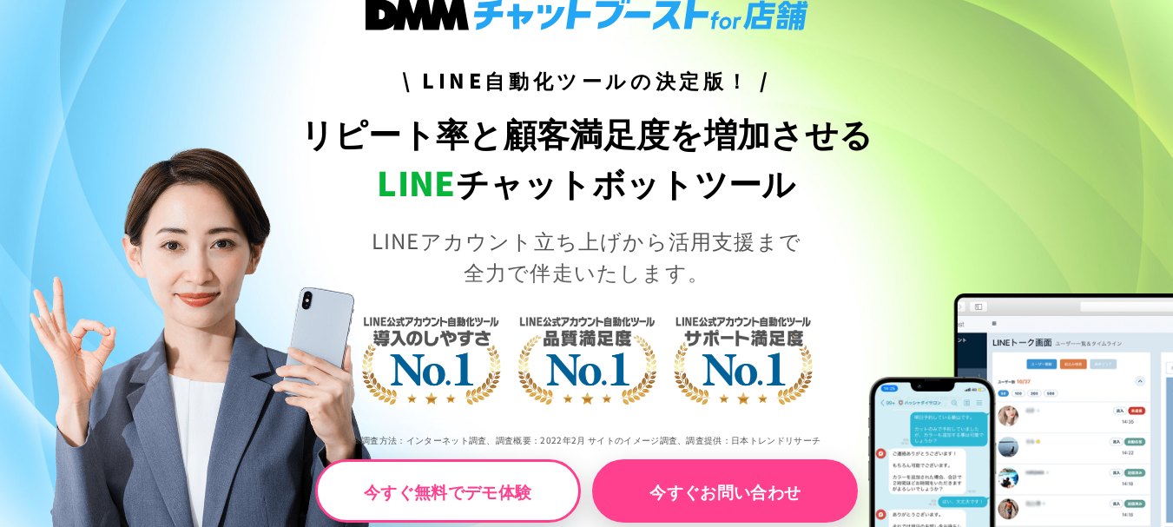
scroll to position [0, 0]
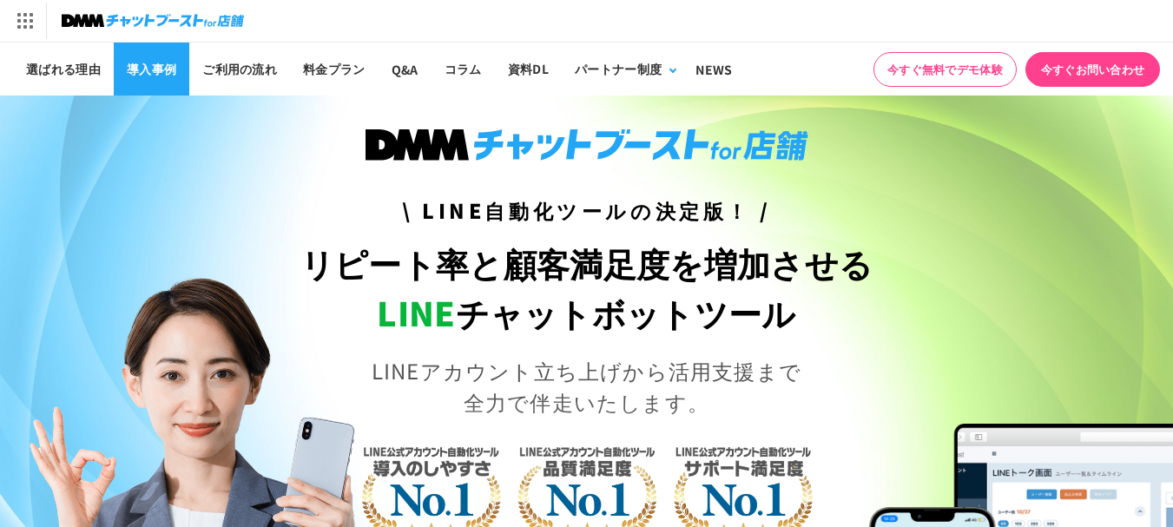
click at [181, 70] on link "導入事例" at bounding box center [152, 69] width 76 height 53
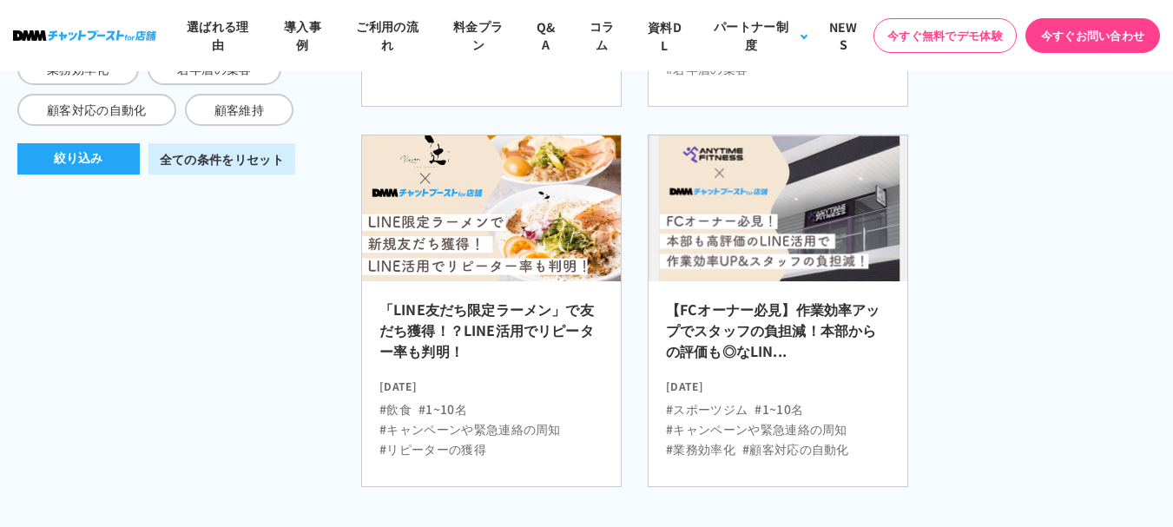
scroll to position [955, 0]
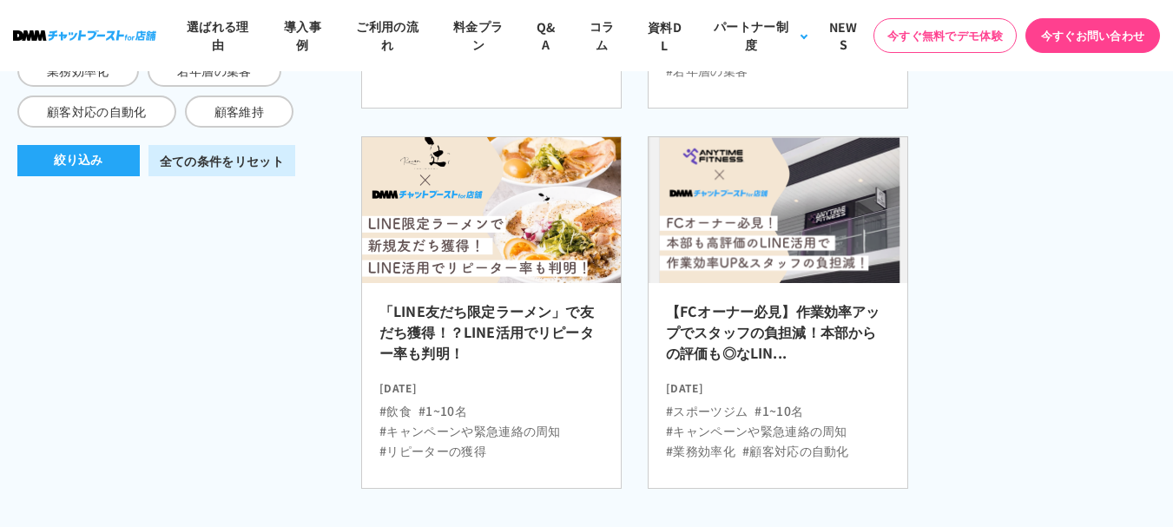
click at [531, 362] on h2 "「LINE友だち限定ラーメン」で友だち獲得！？LINE活用でリピーター率も判明！" at bounding box center [491, 336] width 224 height 73
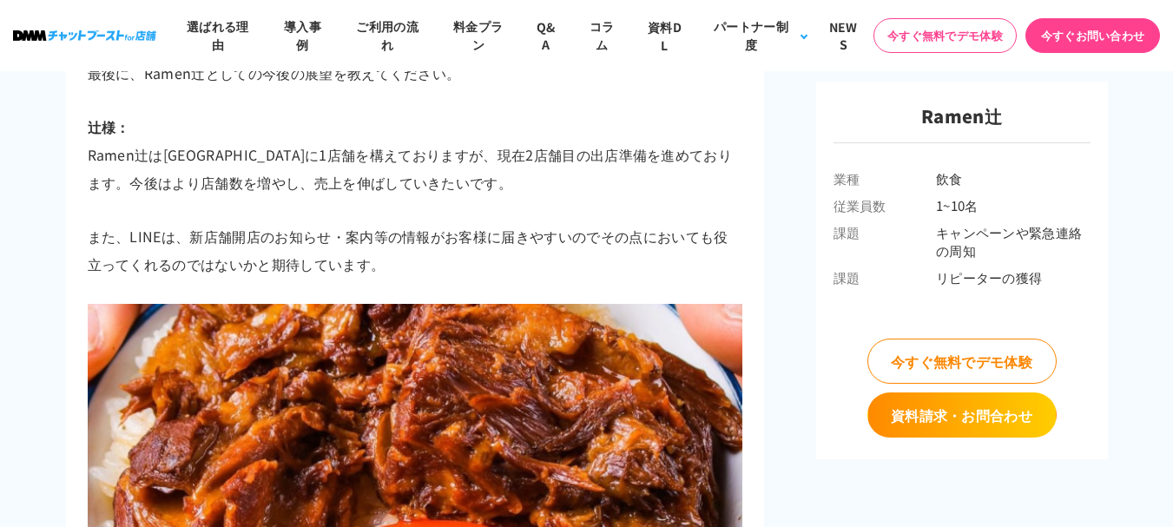
scroll to position [6772, 0]
